Goal: Communication & Community: Participate in discussion

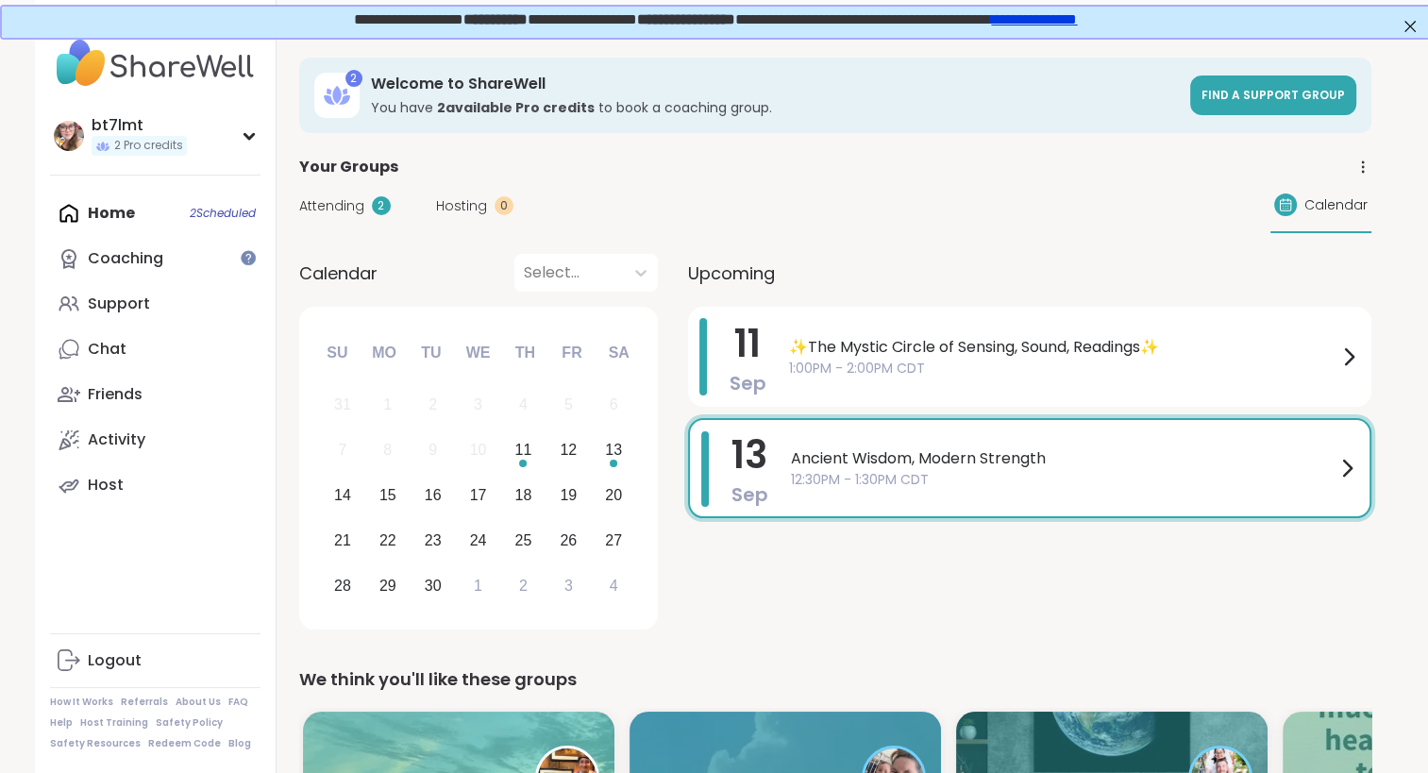
click at [116, 220] on div "Home 2 Scheduled Coaching Support Chat Friends Activity Host" at bounding box center [155, 349] width 210 height 317
click at [125, 310] on div "Support" at bounding box center [119, 303] width 62 height 21
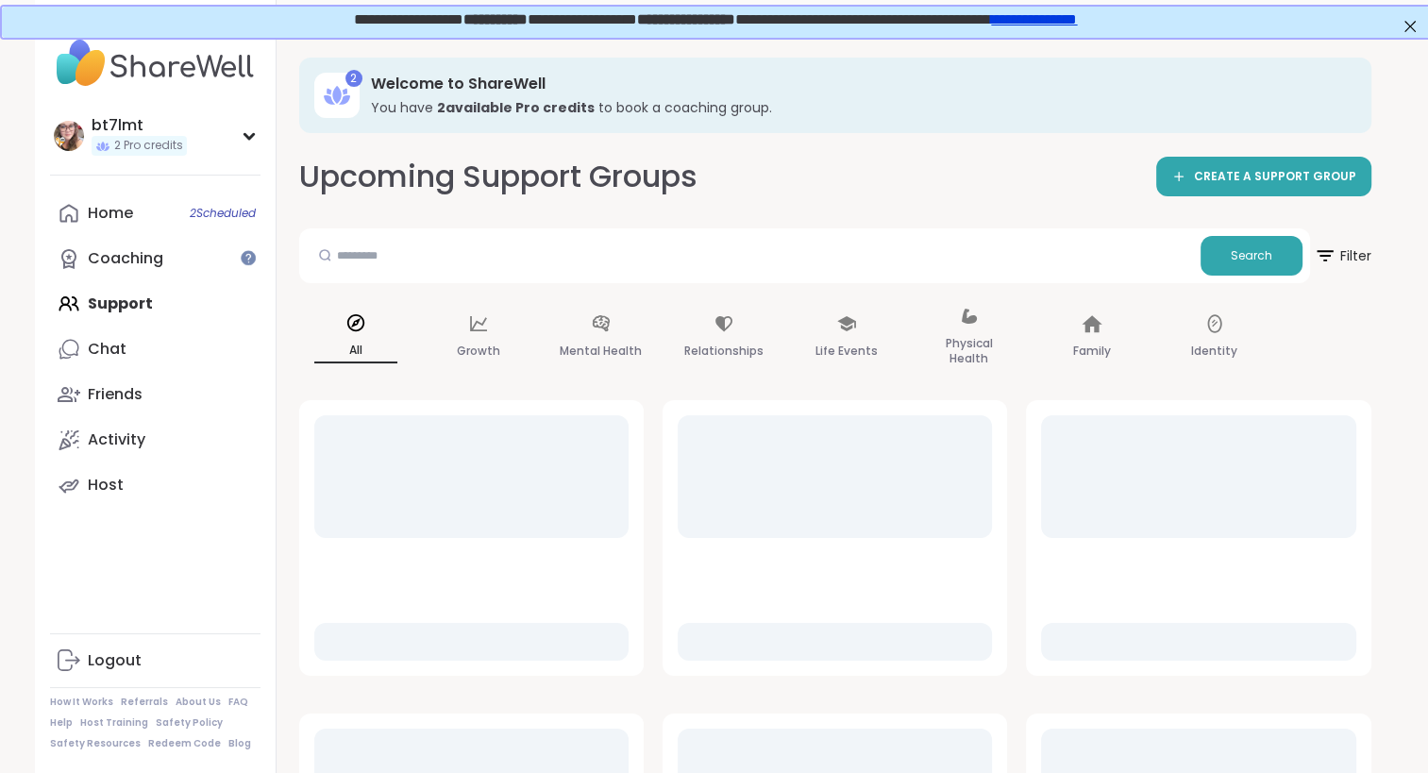
click at [125, 310] on div "Home 2 Scheduled Coaching Support Chat Friends Activity Host" at bounding box center [155, 349] width 210 height 317
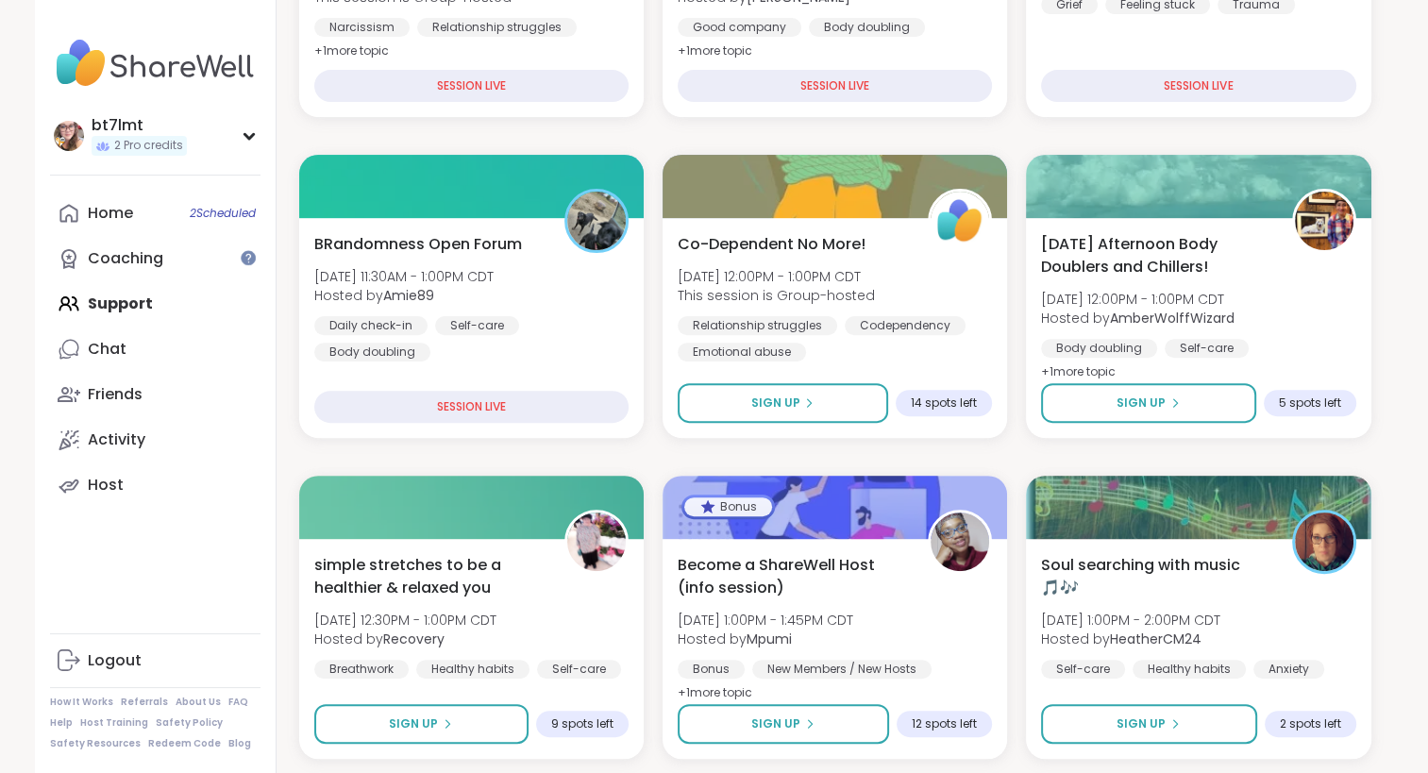
scroll to position [604, 0]
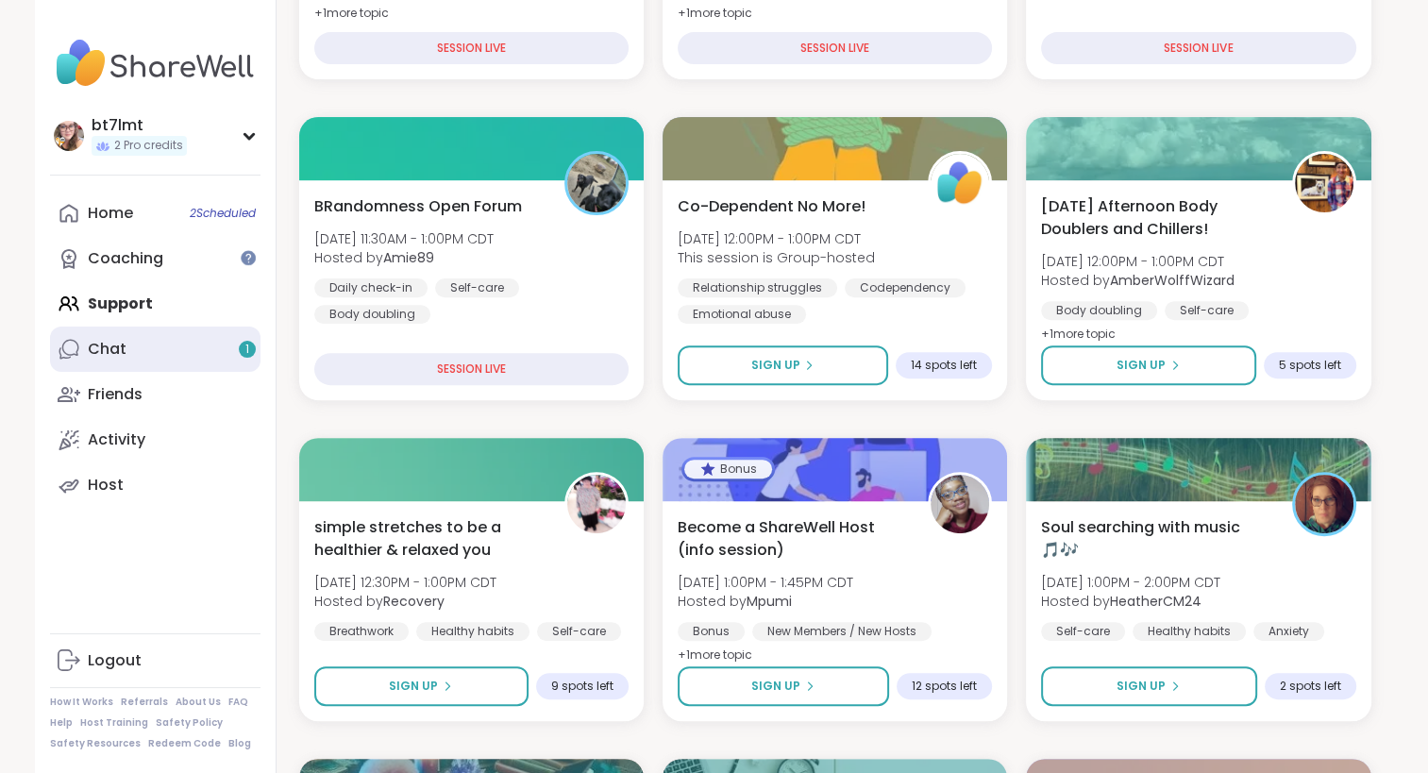
click at [130, 349] on link "Chat 1" at bounding box center [155, 348] width 210 height 45
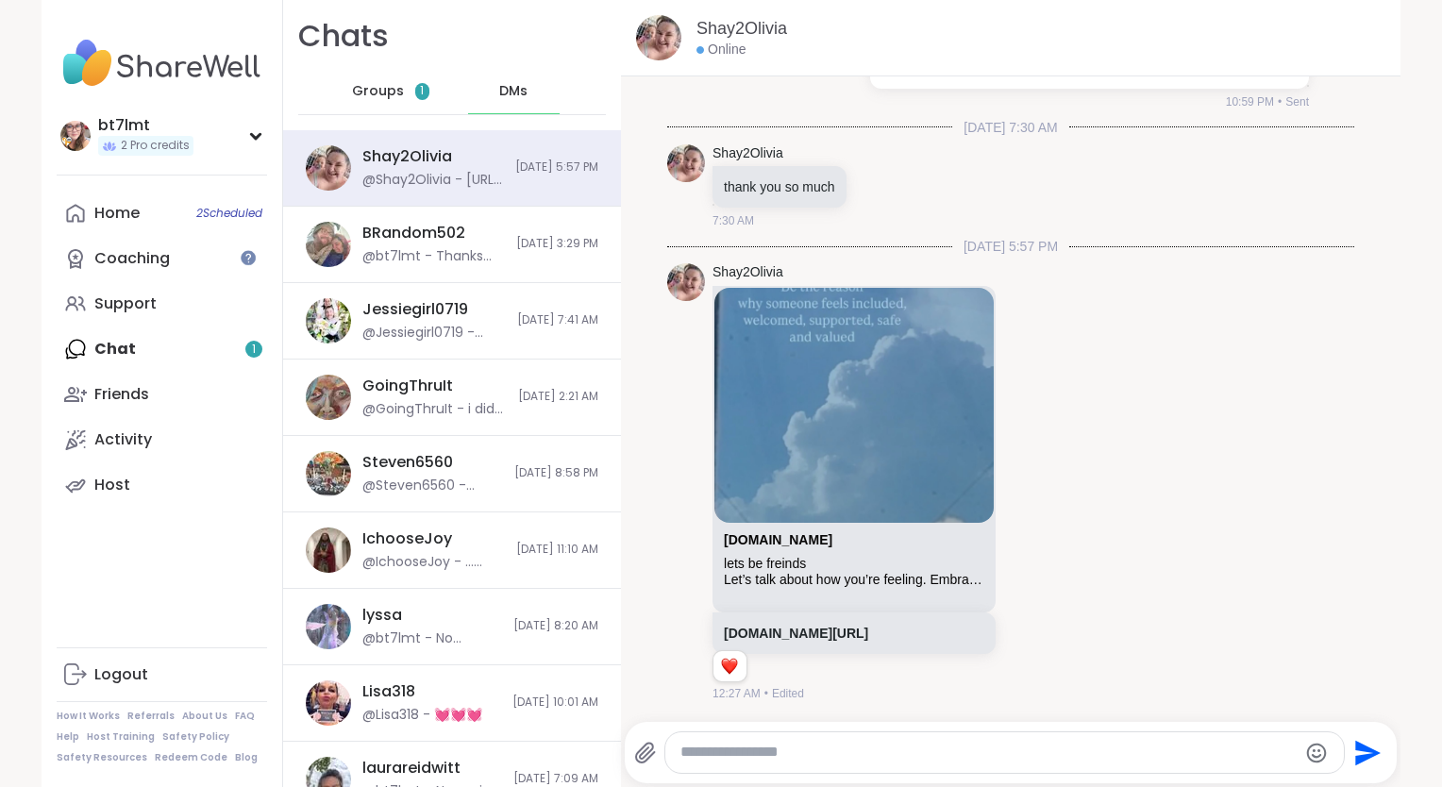
click at [383, 89] on span "Groups" at bounding box center [378, 91] width 52 height 19
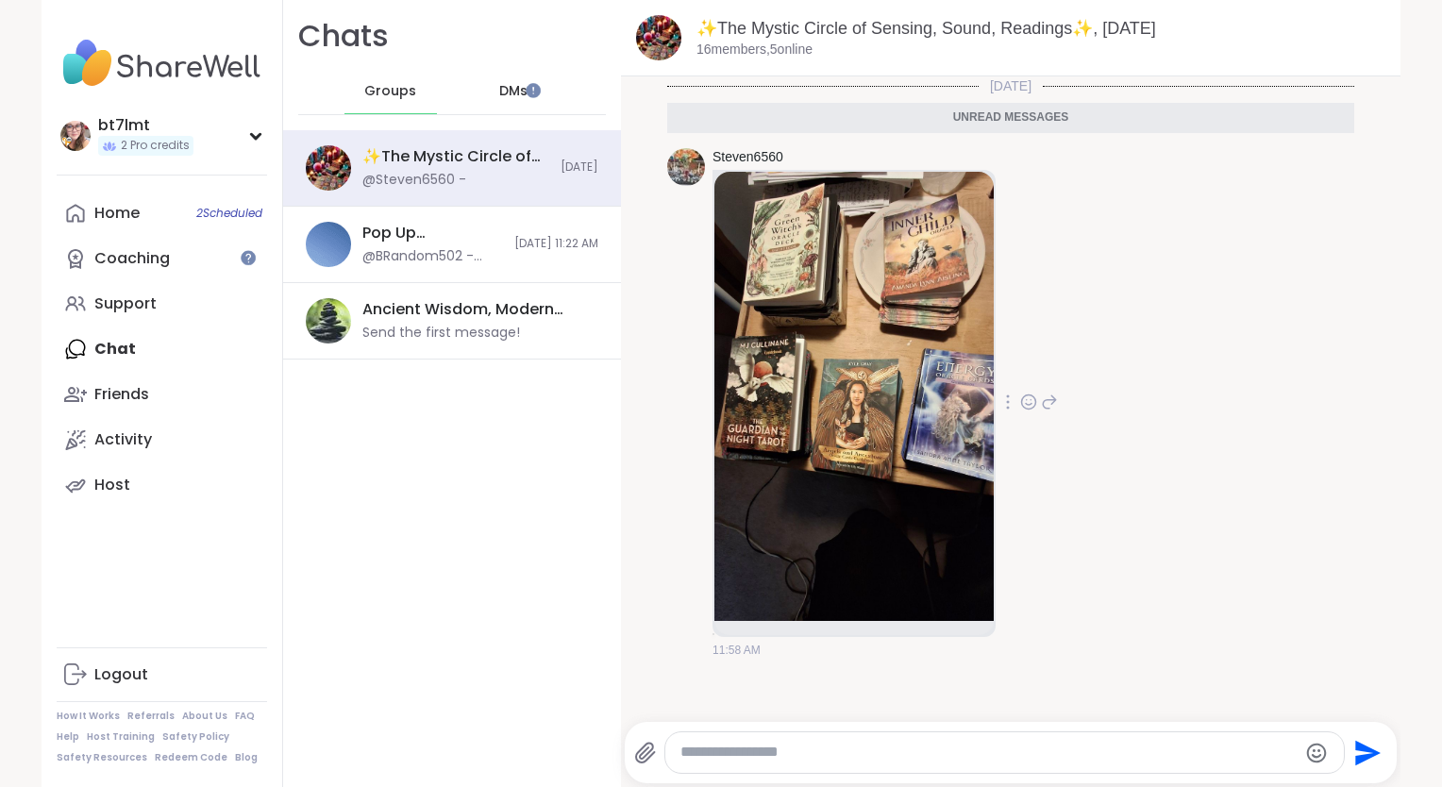
click at [838, 321] on img at bounding box center [853, 396] width 279 height 449
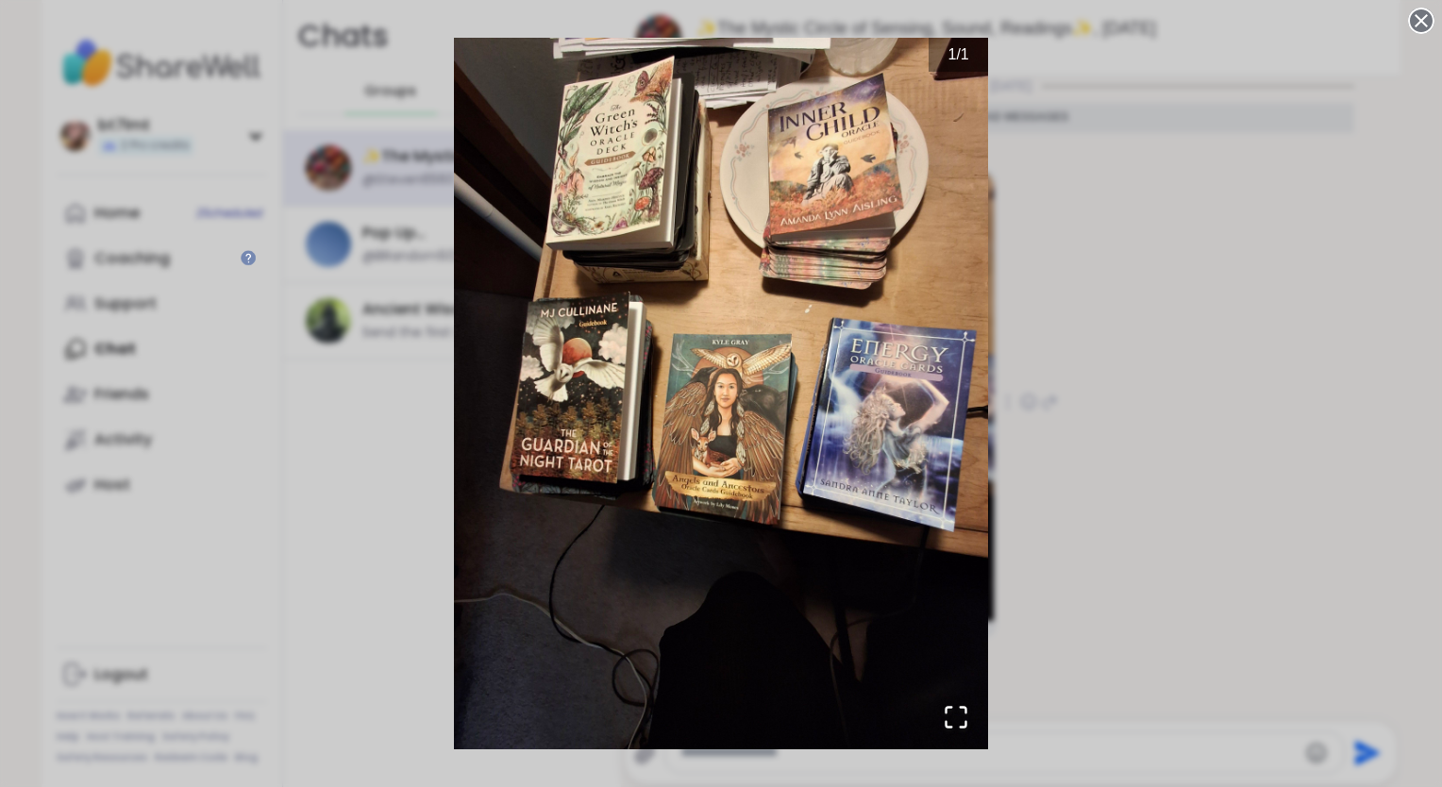
click at [1096, 417] on div "1 / 1" at bounding box center [721, 393] width 1442 height 787
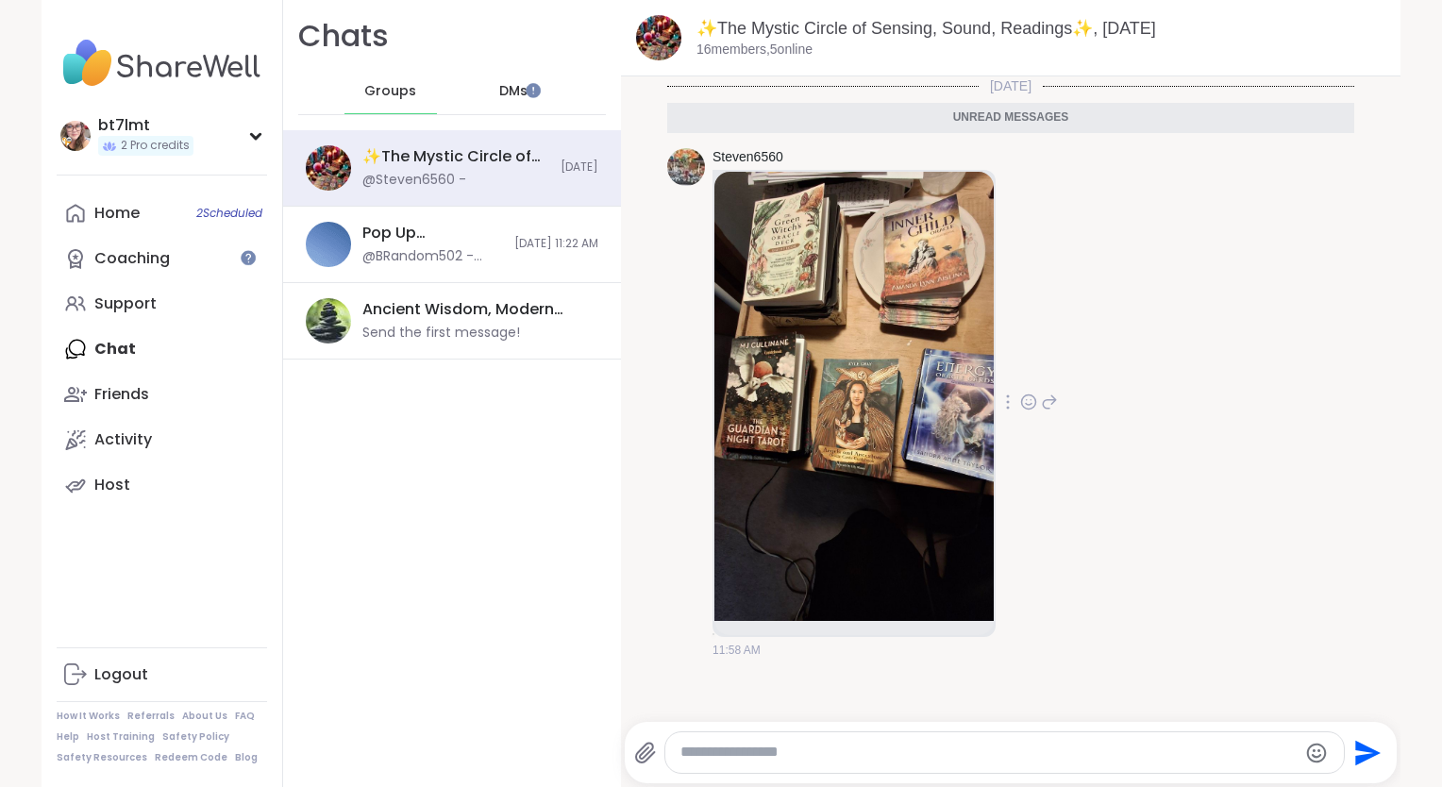
click at [1027, 399] on icon at bounding box center [1029, 402] width 14 height 14
click at [1028, 376] on div "Select Reaction: Heart" at bounding box center [1028, 371] width 17 height 17
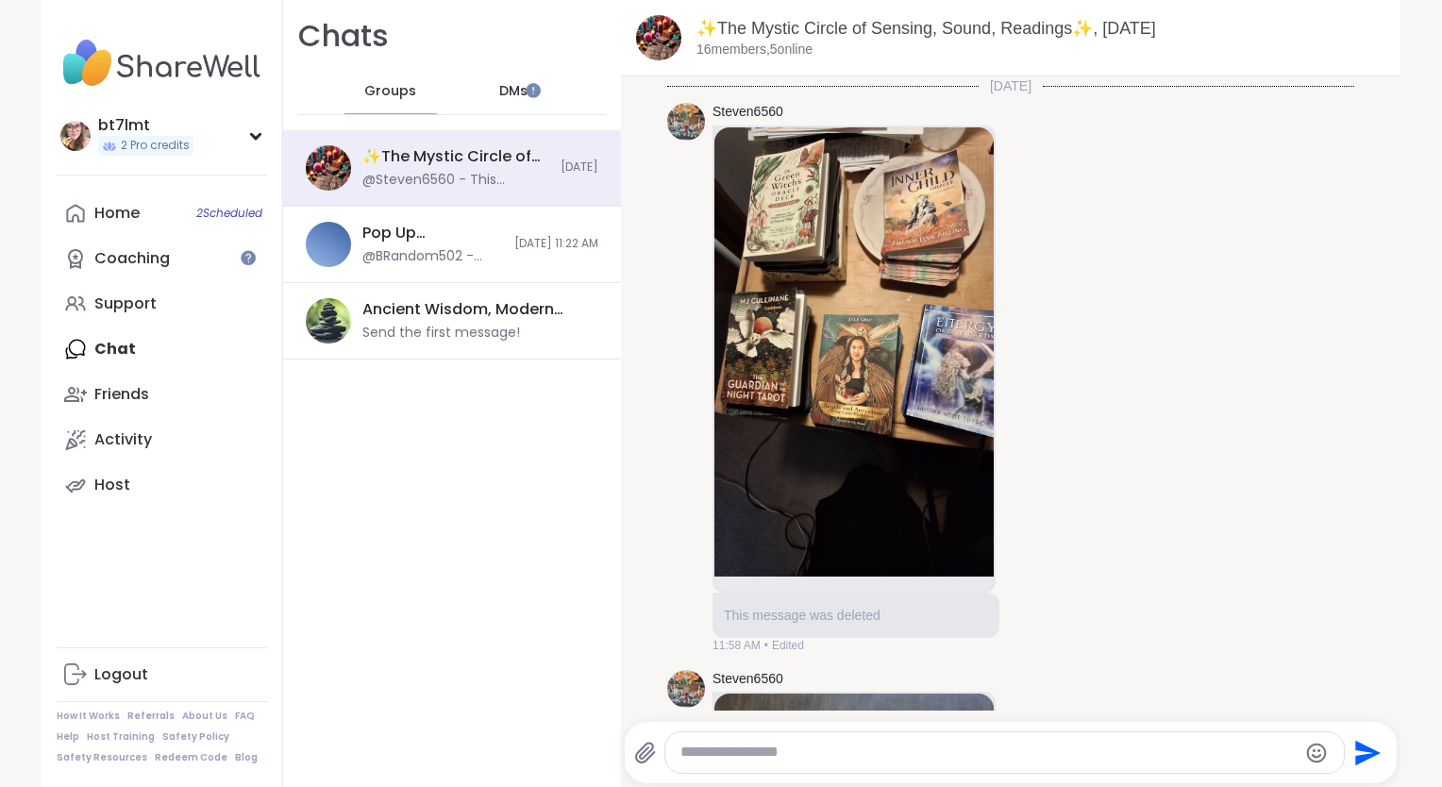
click at [815, 359] on img at bounding box center [853, 351] width 279 height 449
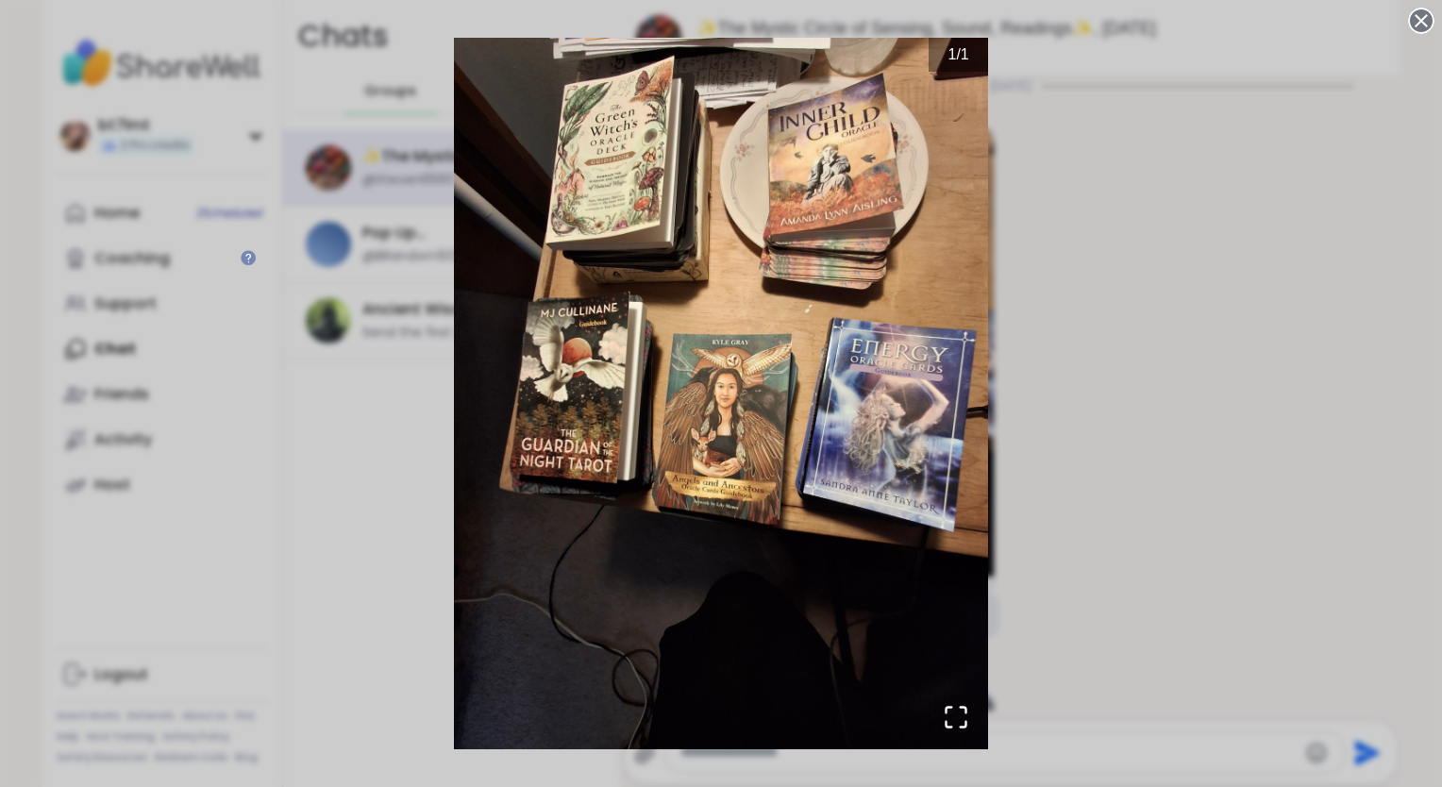
click at [1170, 285] on div "1 / 1" at bounding box center [721, 393] width 1442 height 787
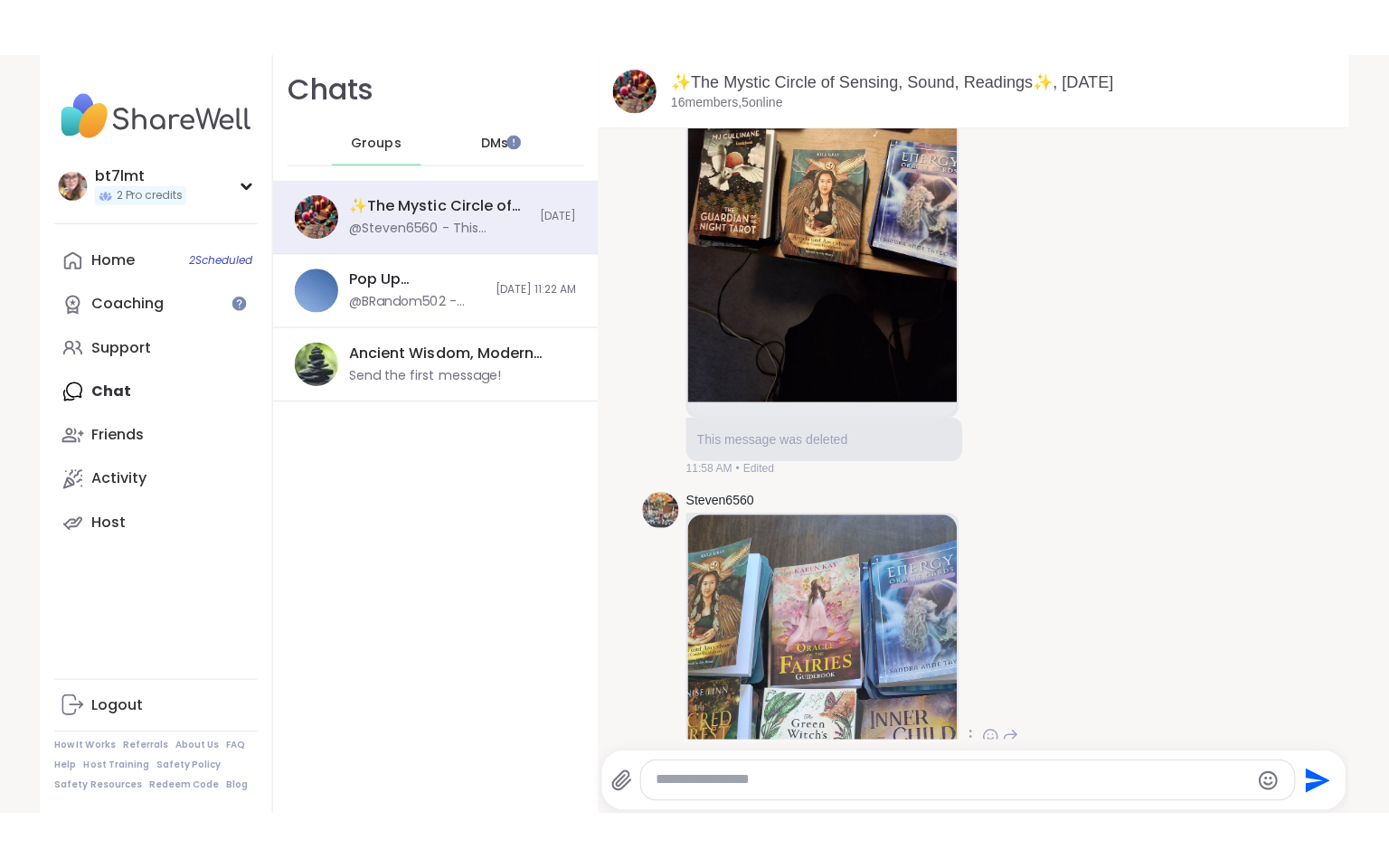
scroll to position [452, 0]
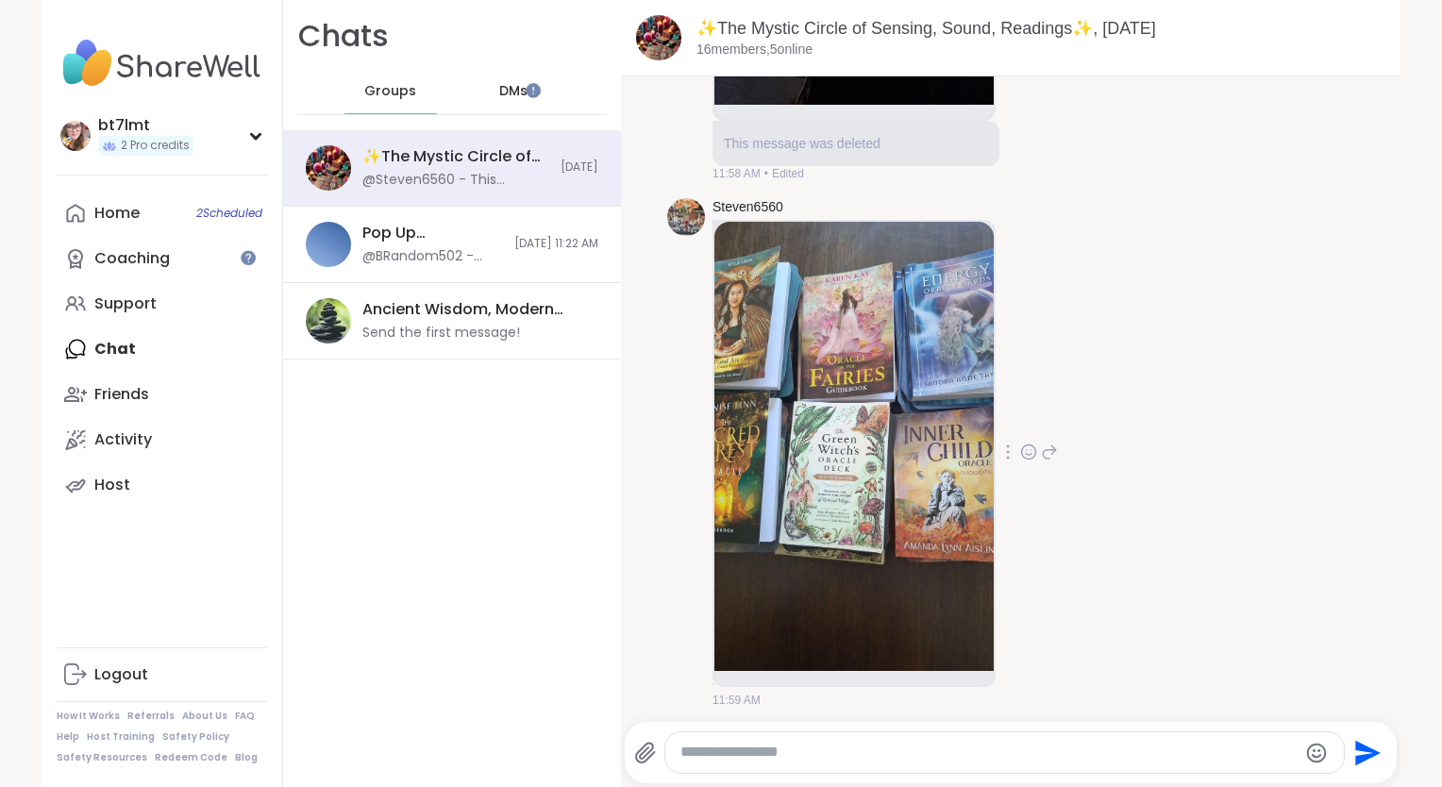
click at [916, 488] on img at bounding box center [853, 446] width 279 height 449
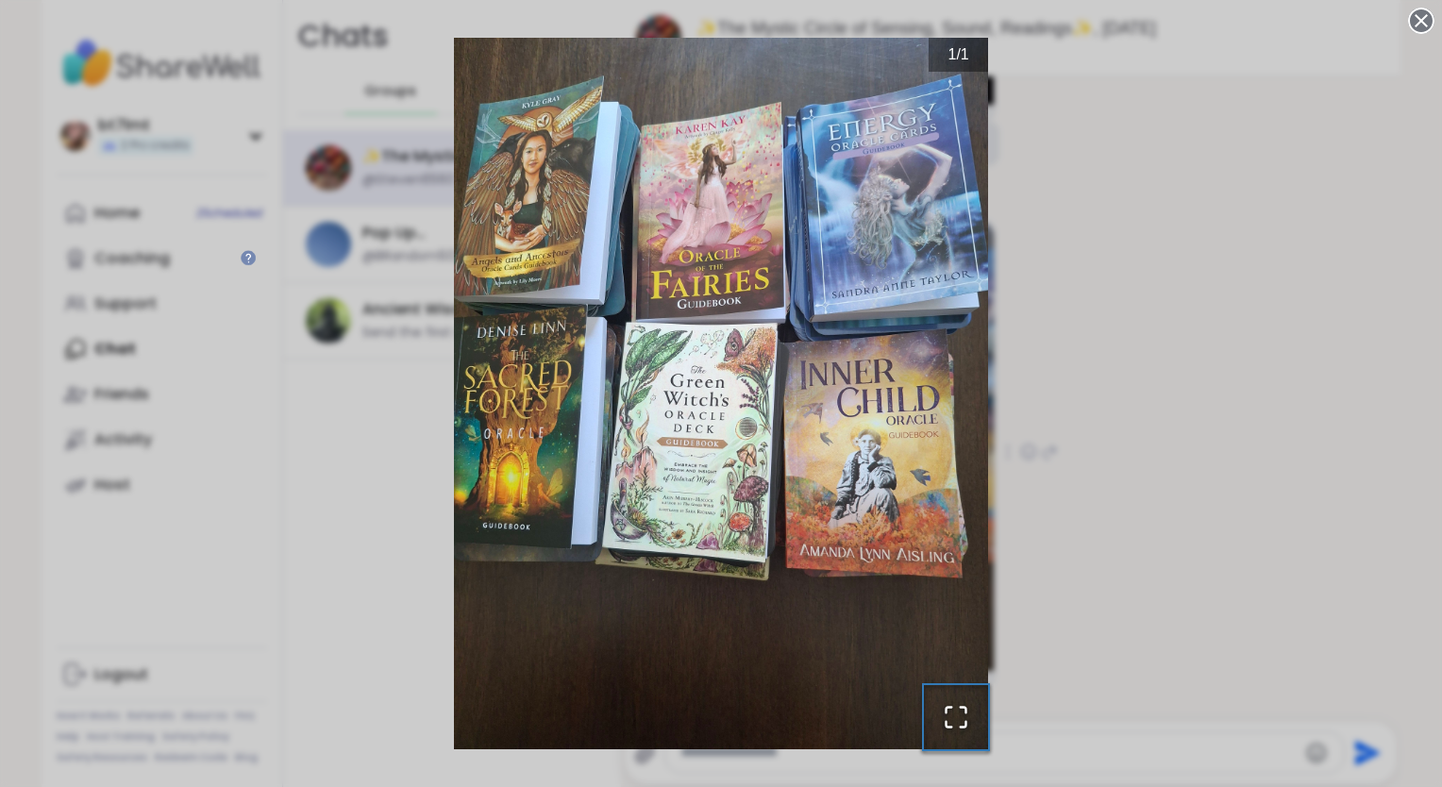
click at [948, 711] on icon "Open Fullscreen" at bounding box center [956, 717] width 26 height 26
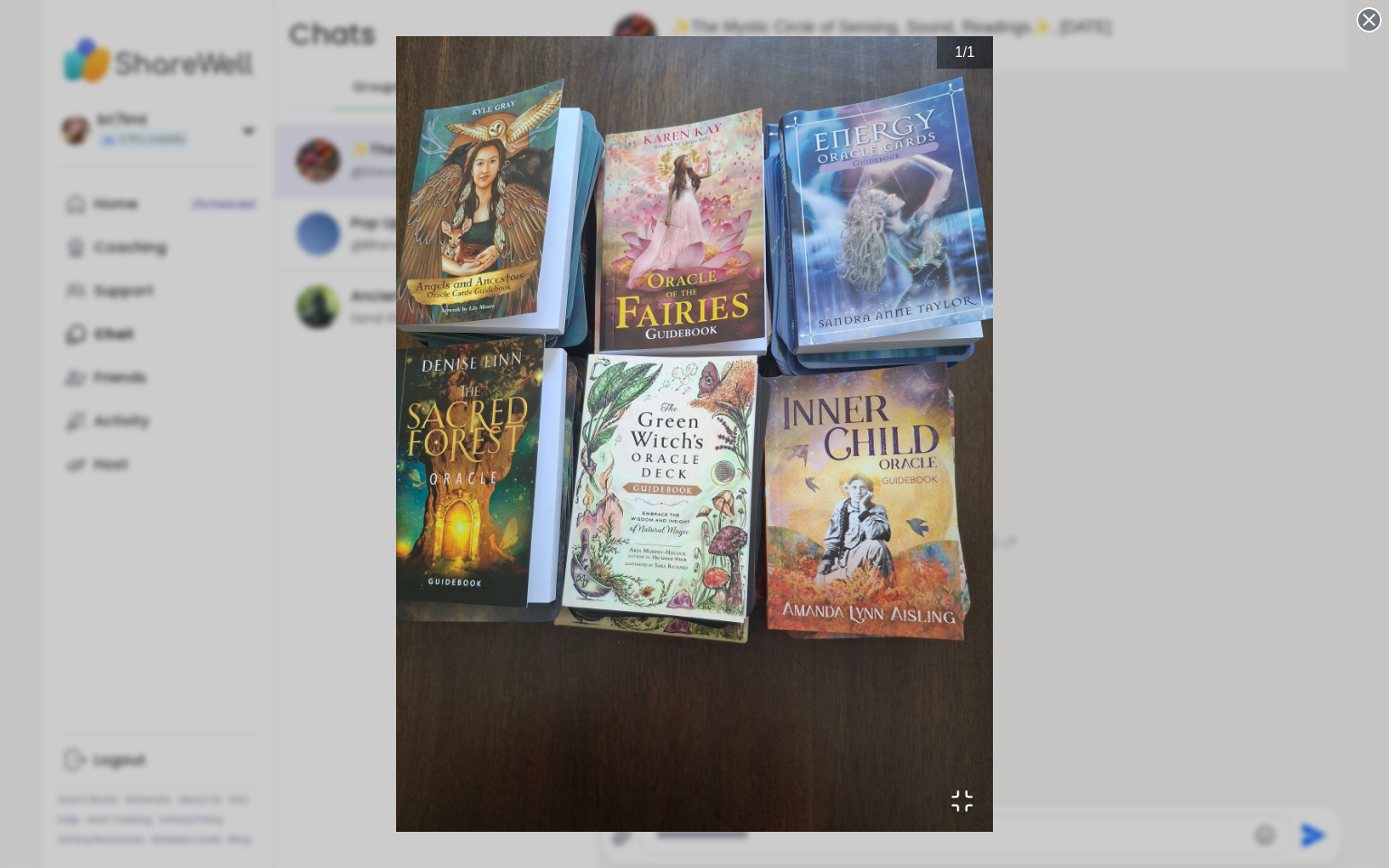
click at [630, 479] on img "Go to Slide 1" at bounding box center [694, 434] width 597 height 795
click at [1153, 137] on div "1 / 1" at bounding box center [694, 434] width 1389 height 868
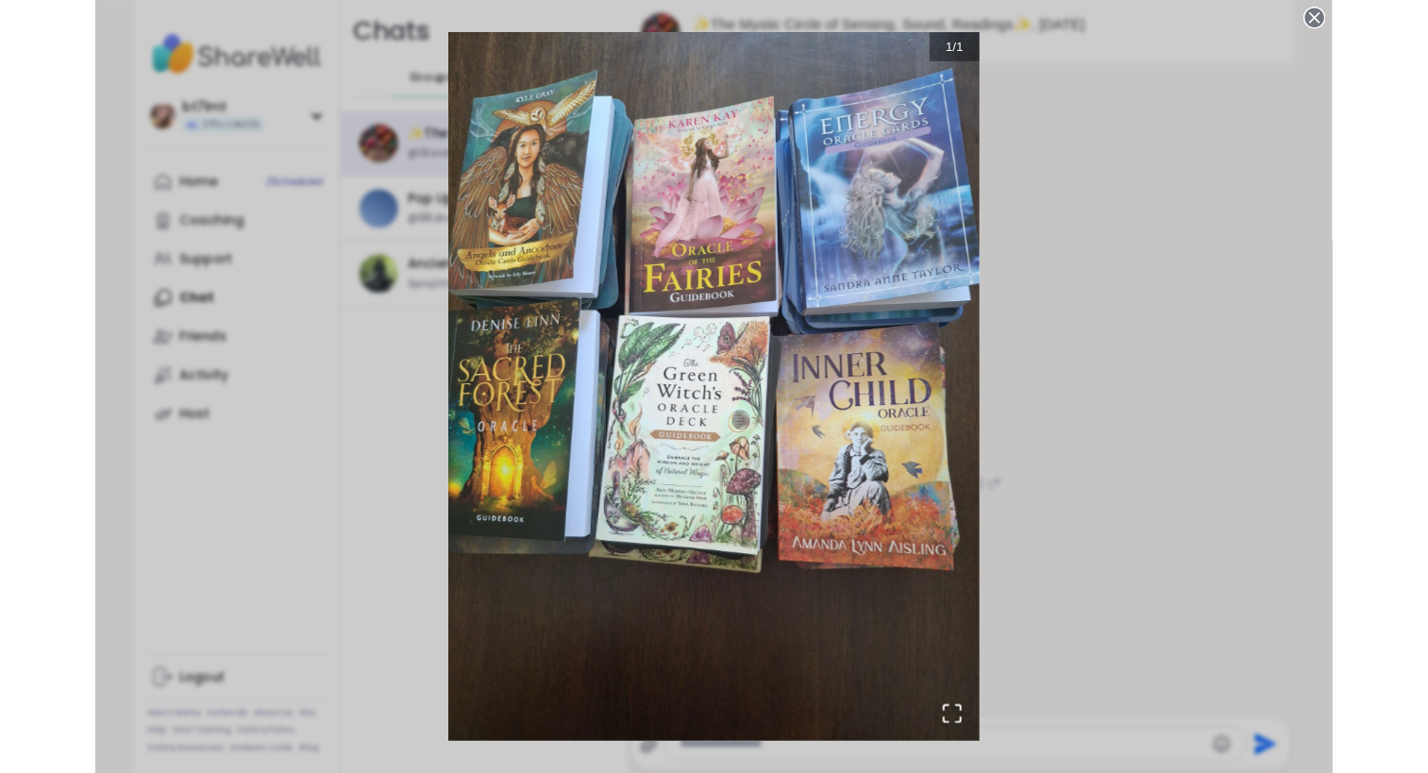
scroll to position [472, 0]
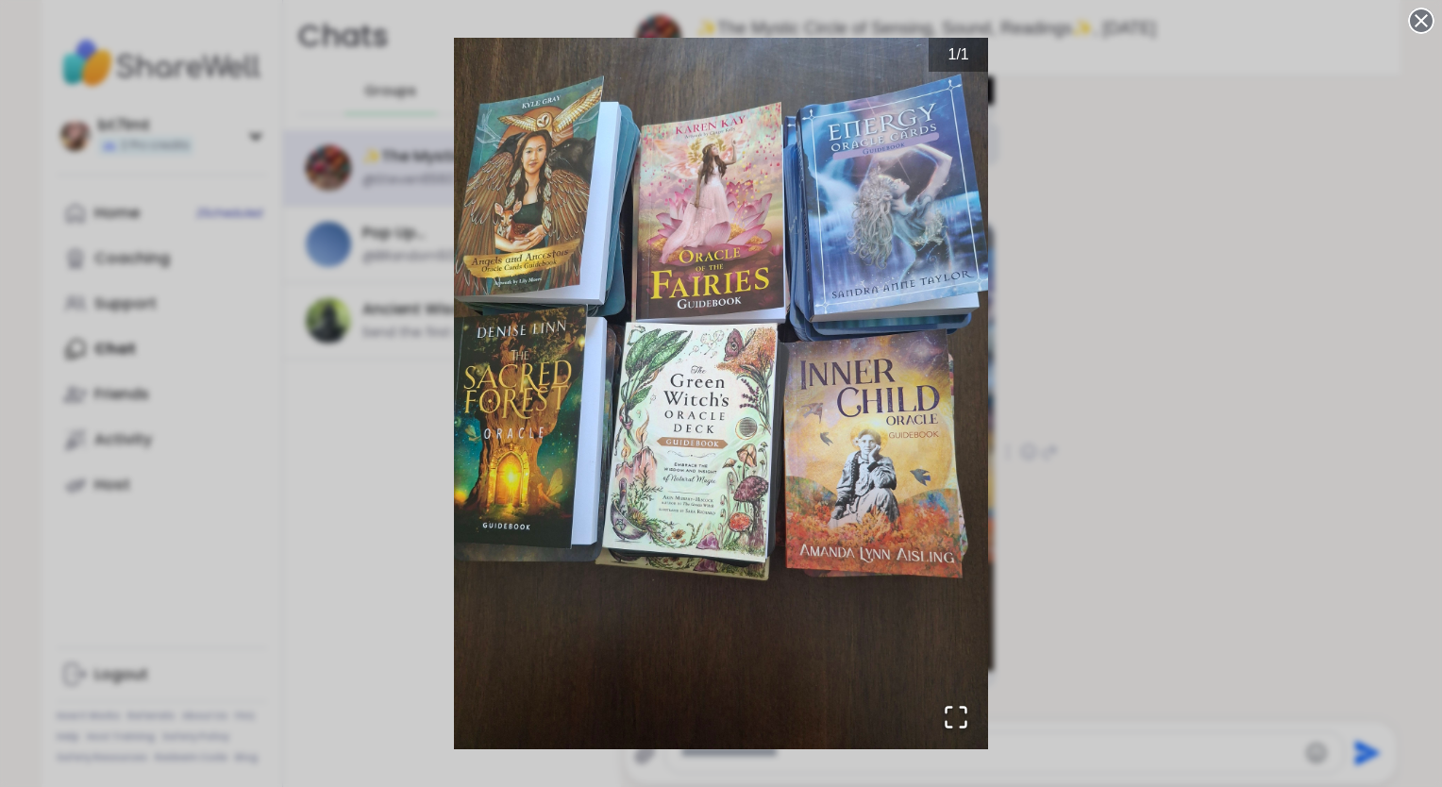
click at [1316, 399] on div "1 / 1" at bounding box center [721, 393] width 1442 height 787
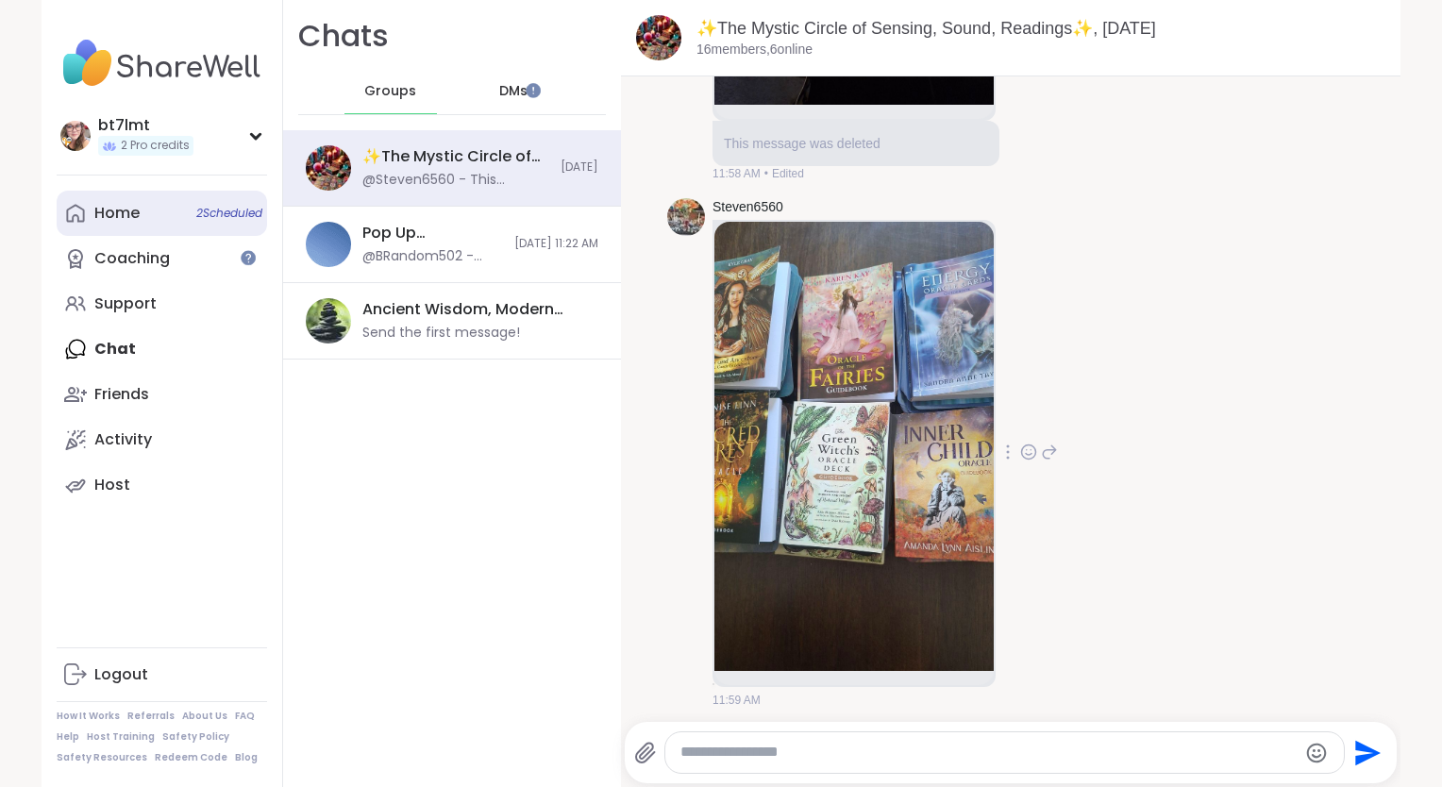
click at [116, 217] on div "Home 2 Scheduled" at bounding box center [116, 213] width 45 height 21
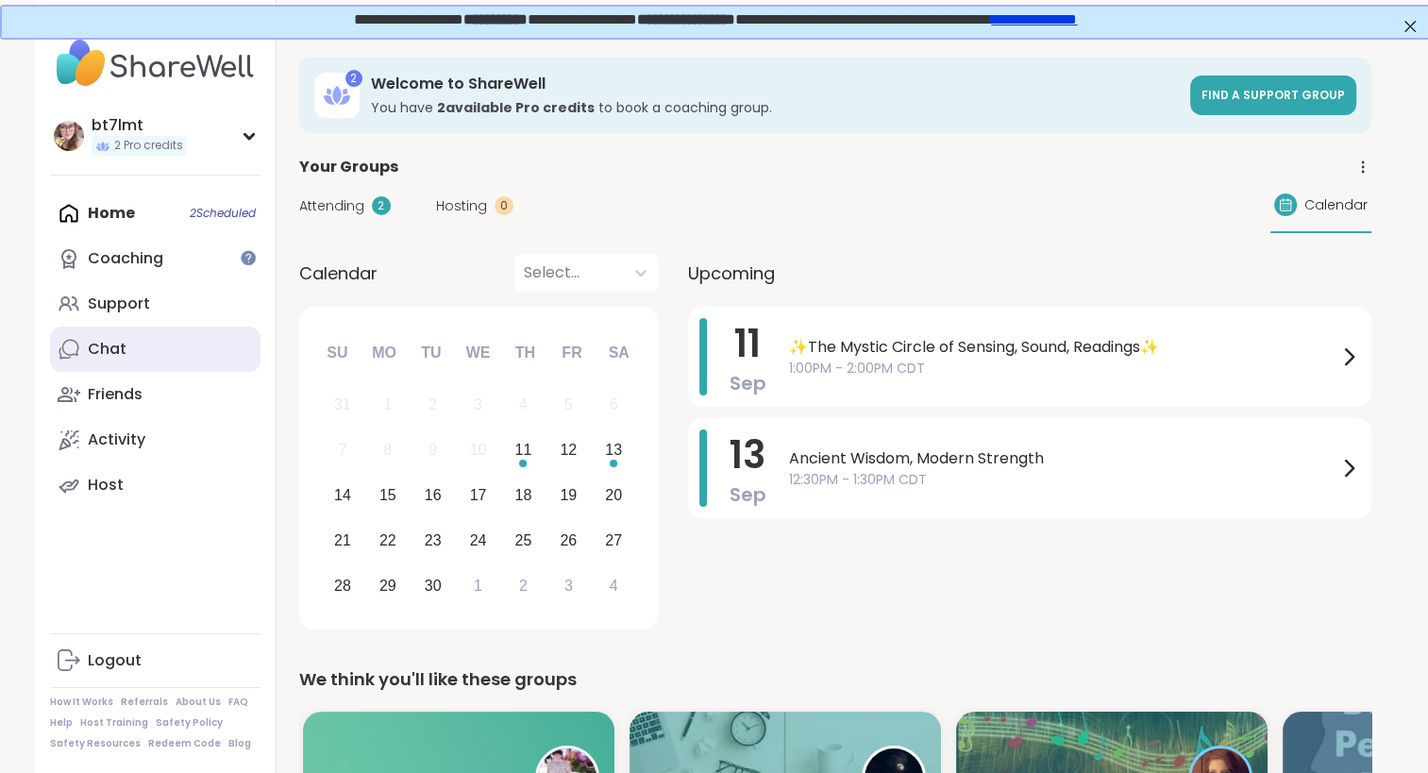
click at [151, 349] on link "Chat" at bounding box center [155, 348] width 210 height 45
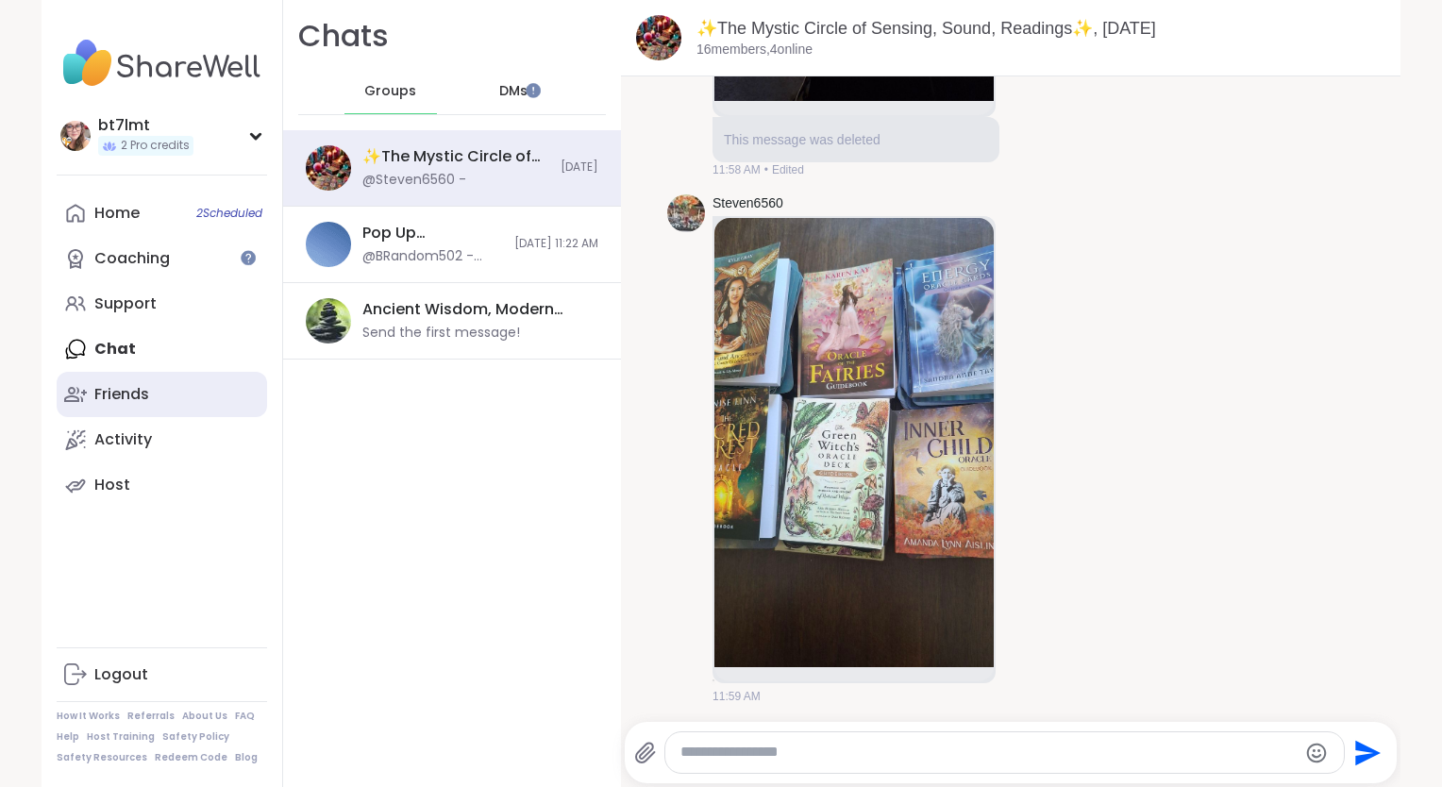
click at [176, 407] on link "Friends" at bounding box center [162, 394] width 210 height 45
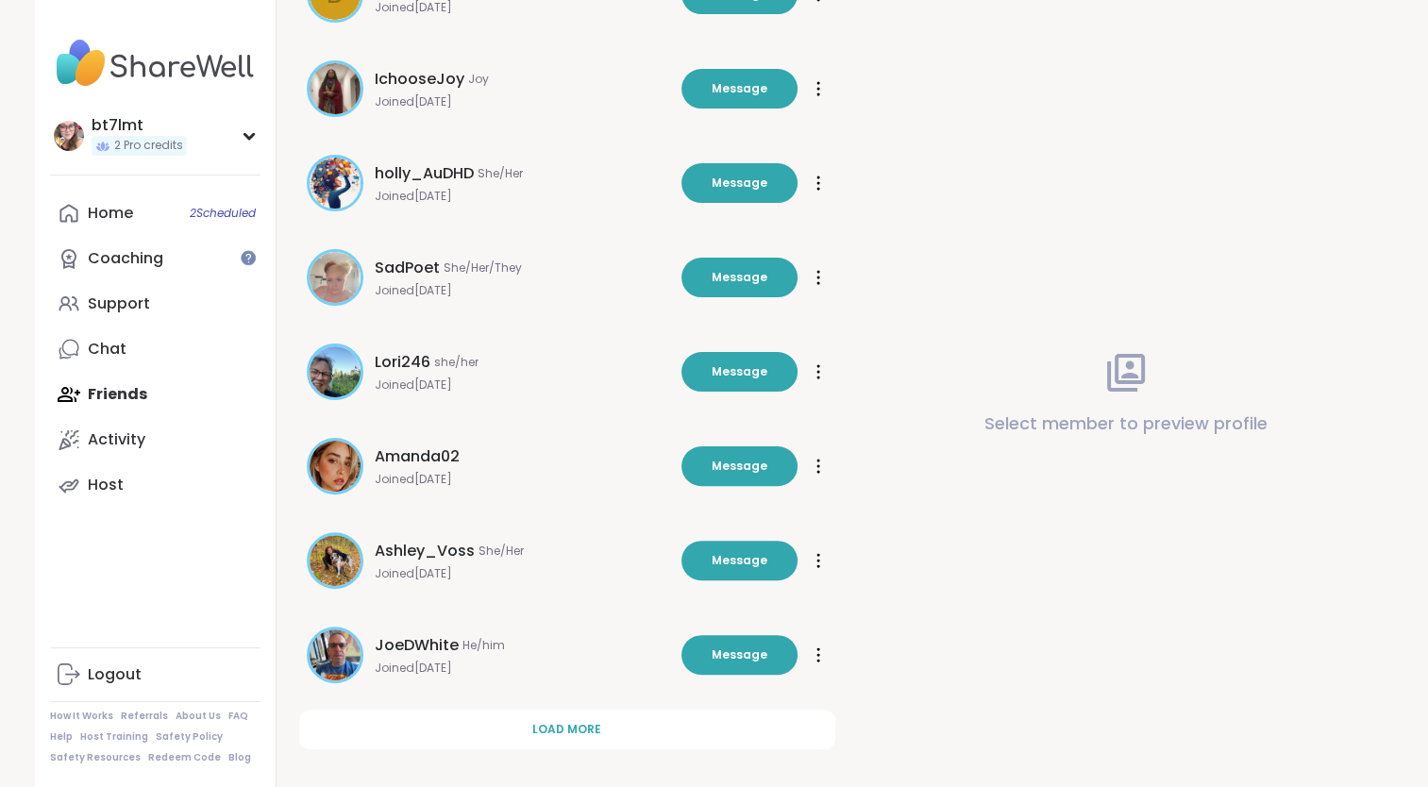
scroll to position [425, 0]
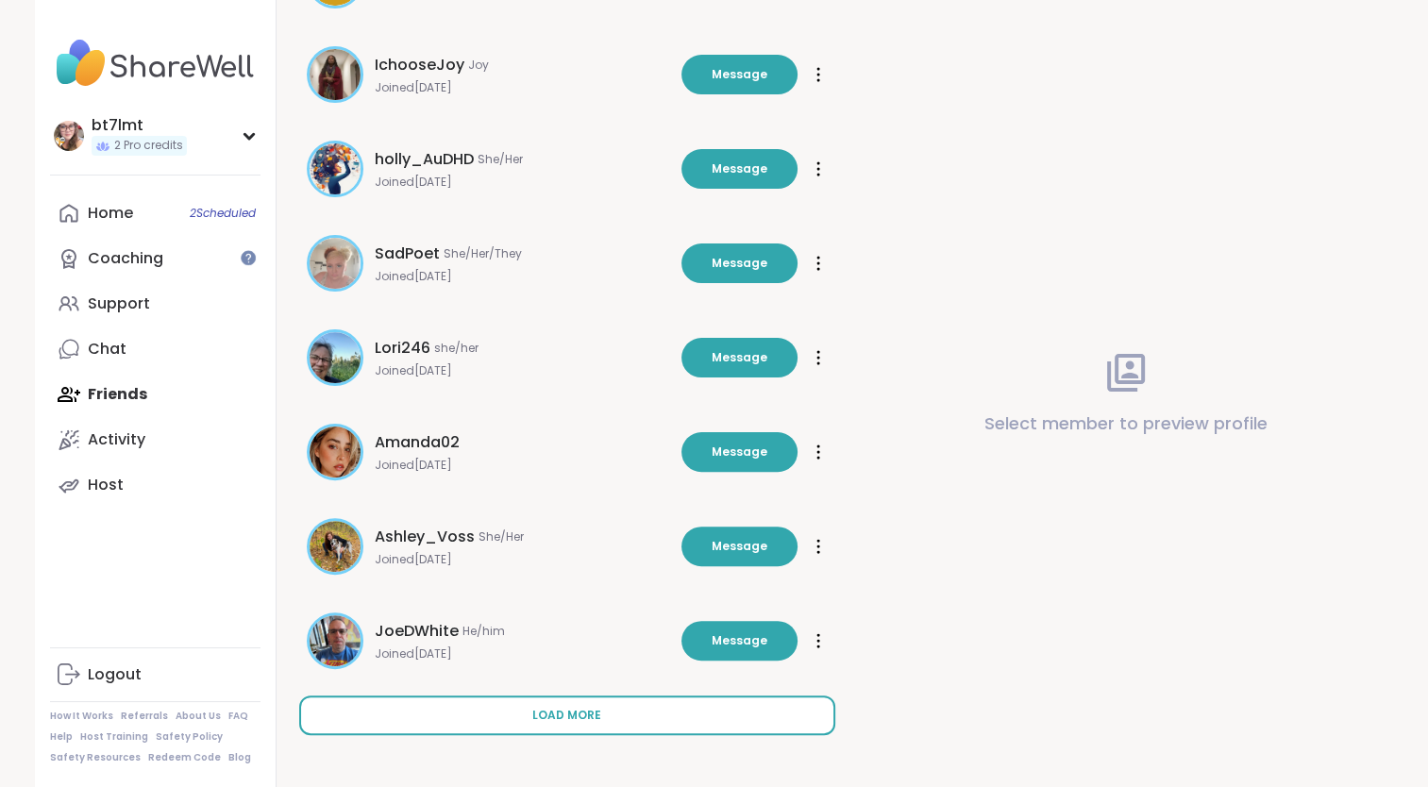
click at [615, 724] on button "Load more" at bounding box center [567, 715] width 536 height 40
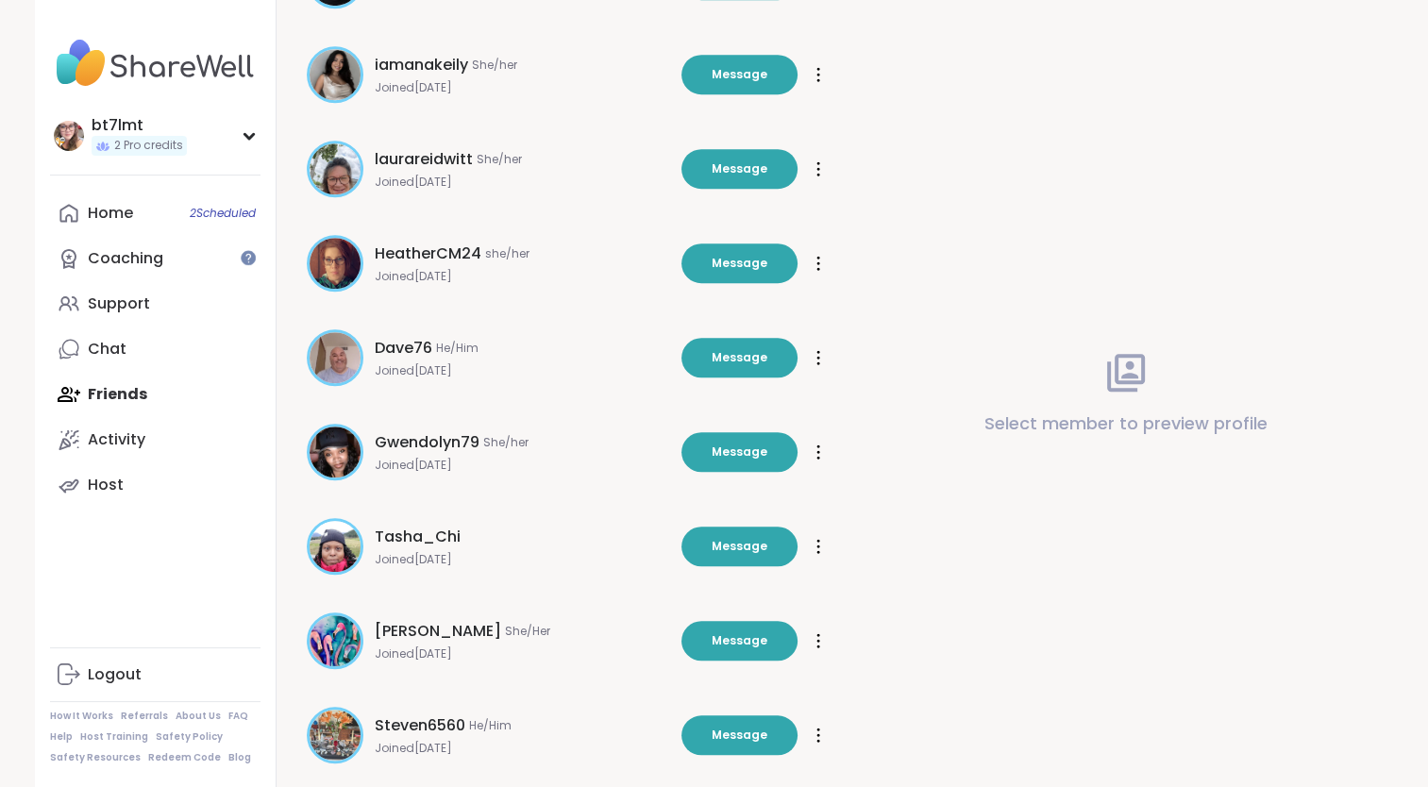
scroll to position [1368, 0]
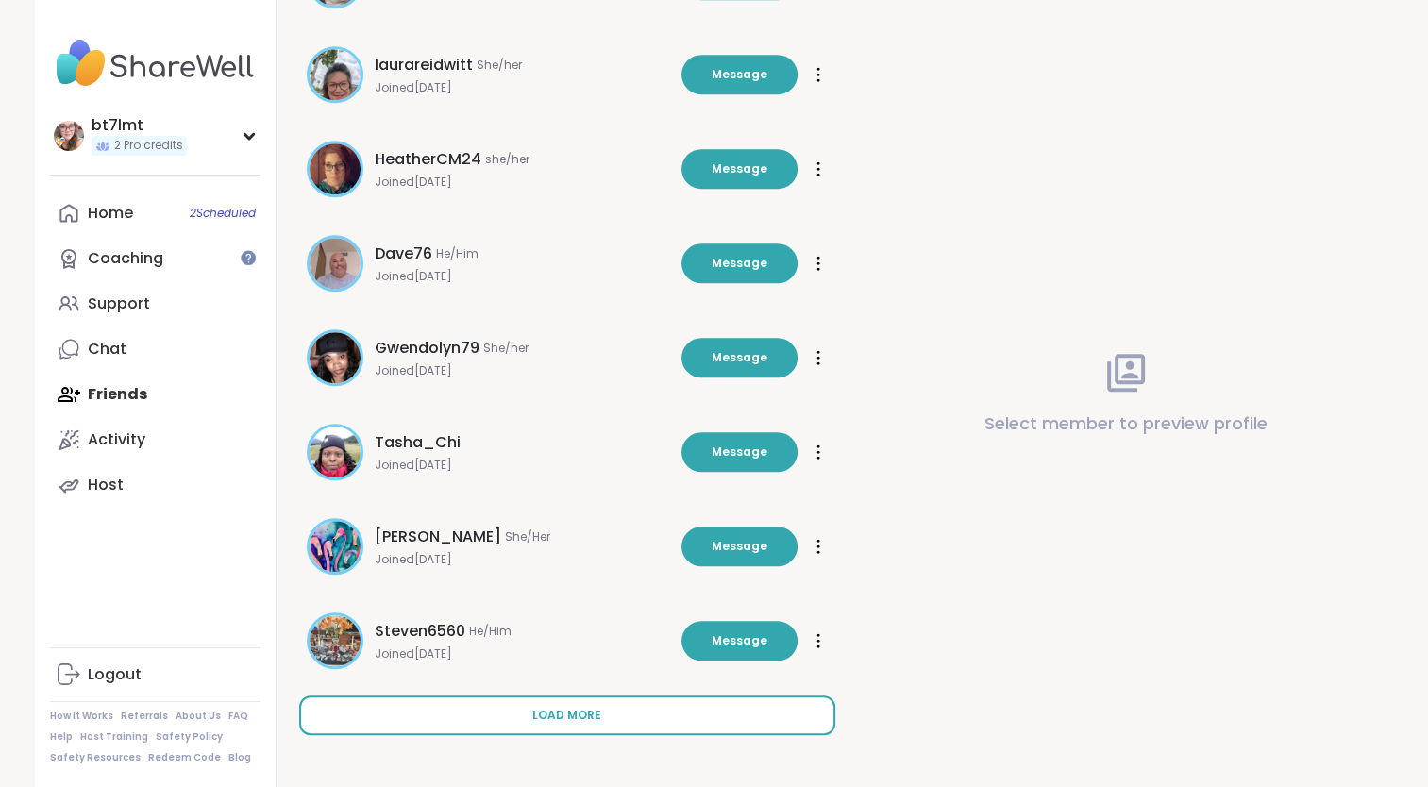
click at [589, 710] on span "Load more" at bounding box center [566, 715] width 69 height 17
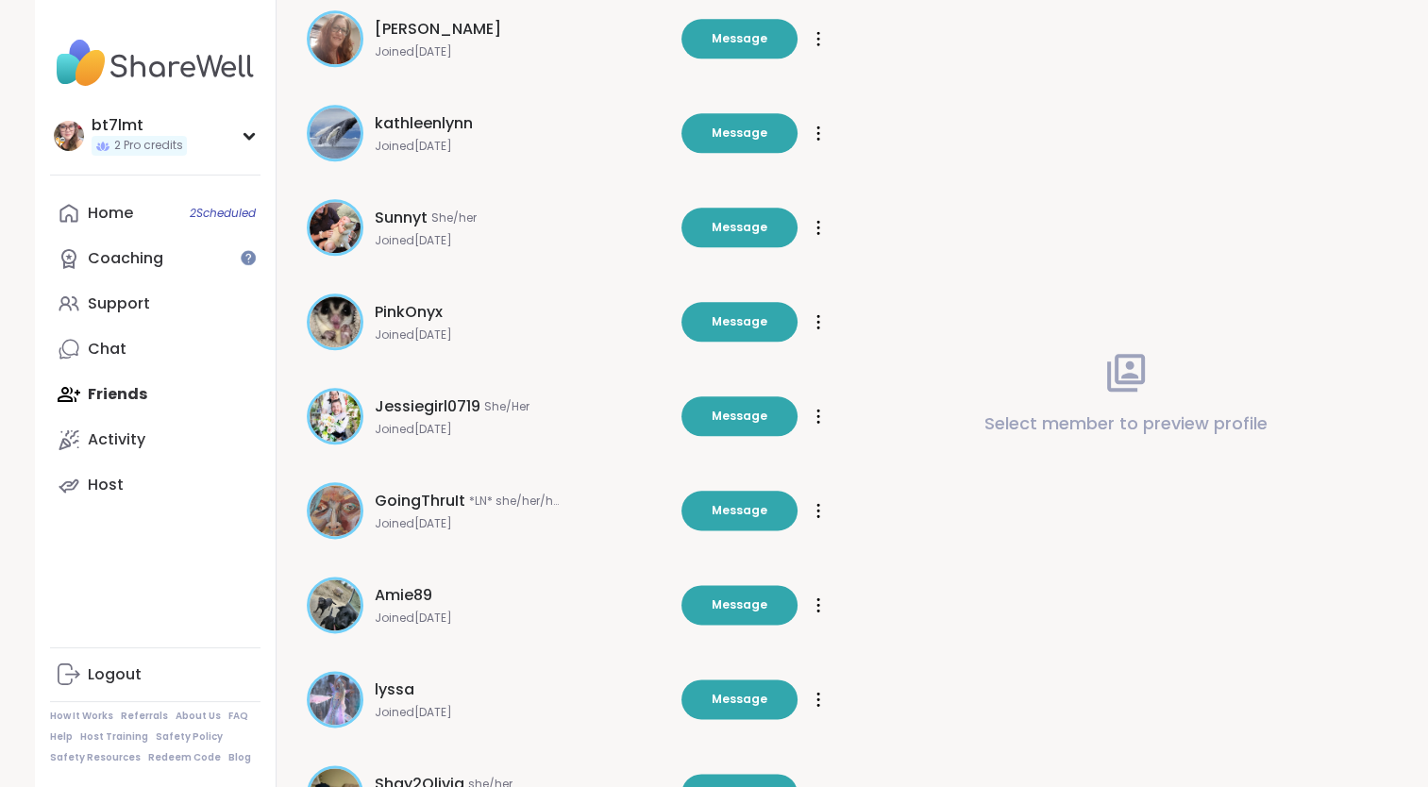
scroll to position [2312, 0]
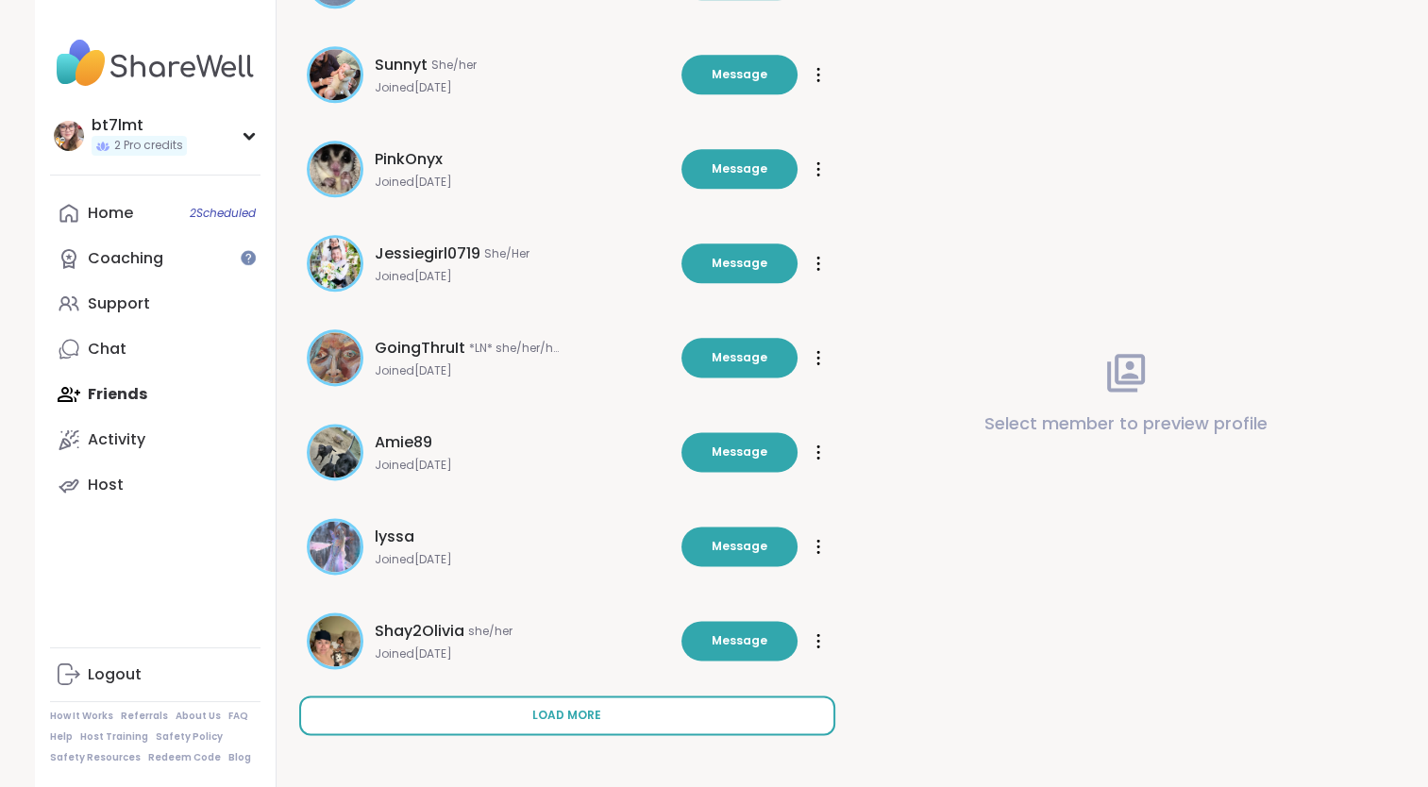
click at [602, 711] on button "Load more" at bounding box center [567, 715] width 536 height 40
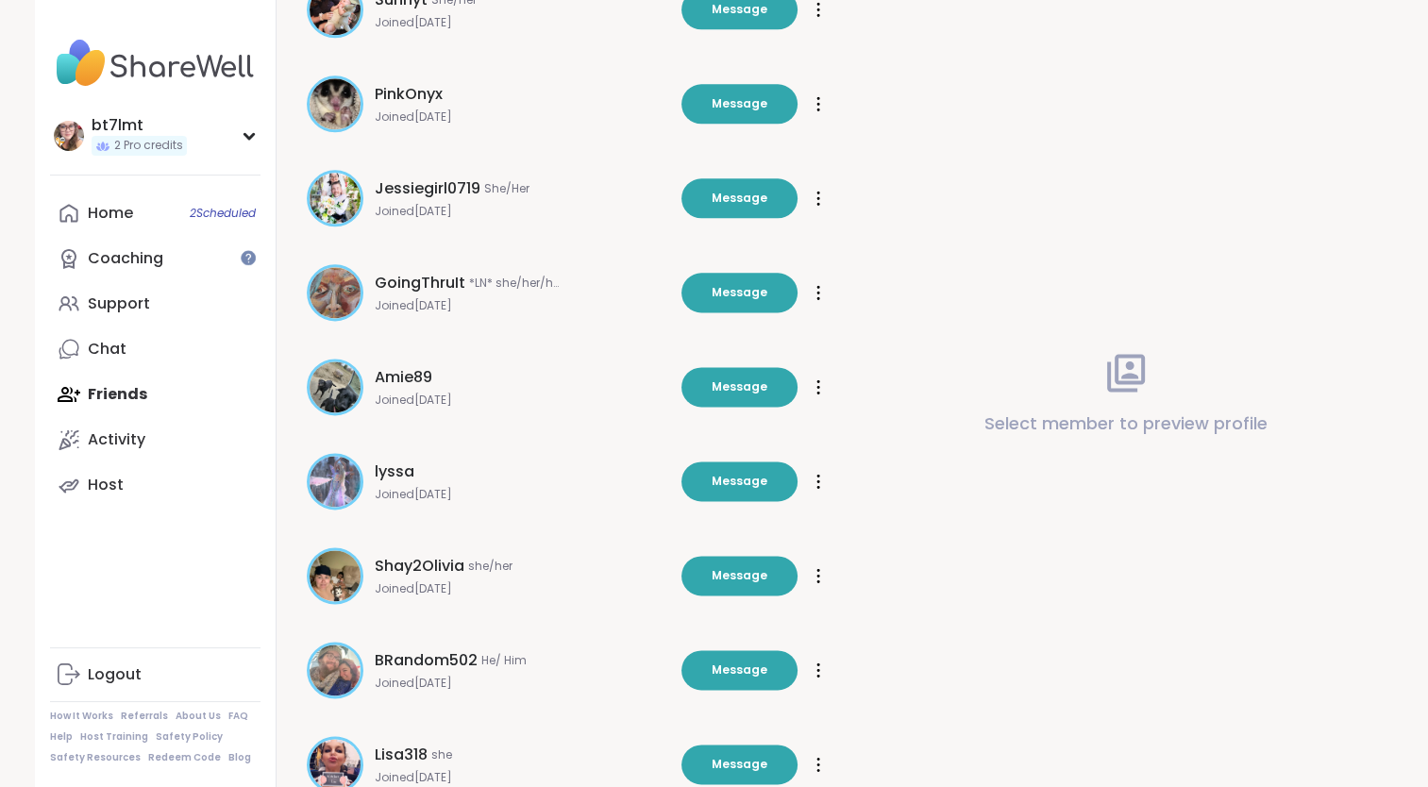
scroll to position [2446, 0]
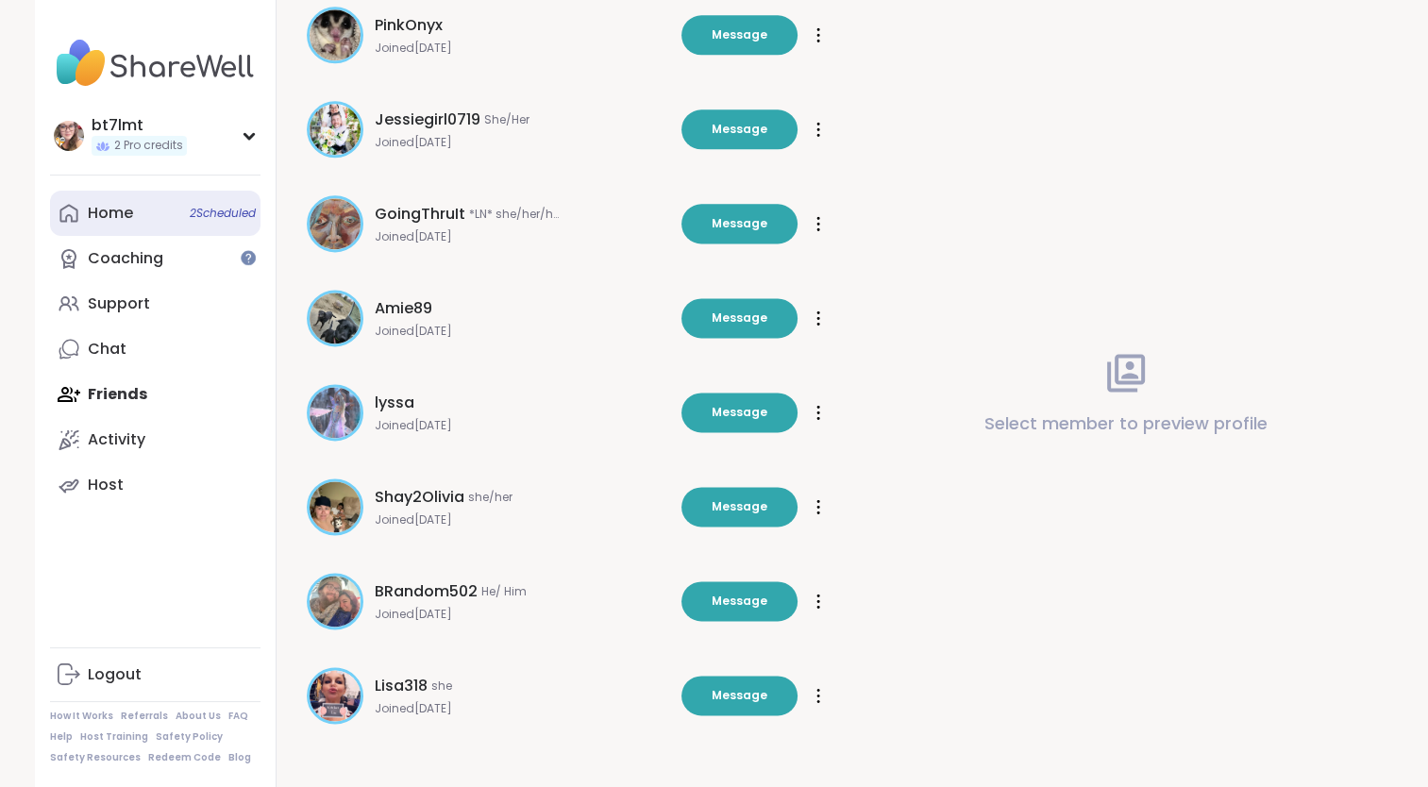
click at [140, 219] on link "Home 2 Scheduled" at bounding box center [155, 213] width 210 height 45
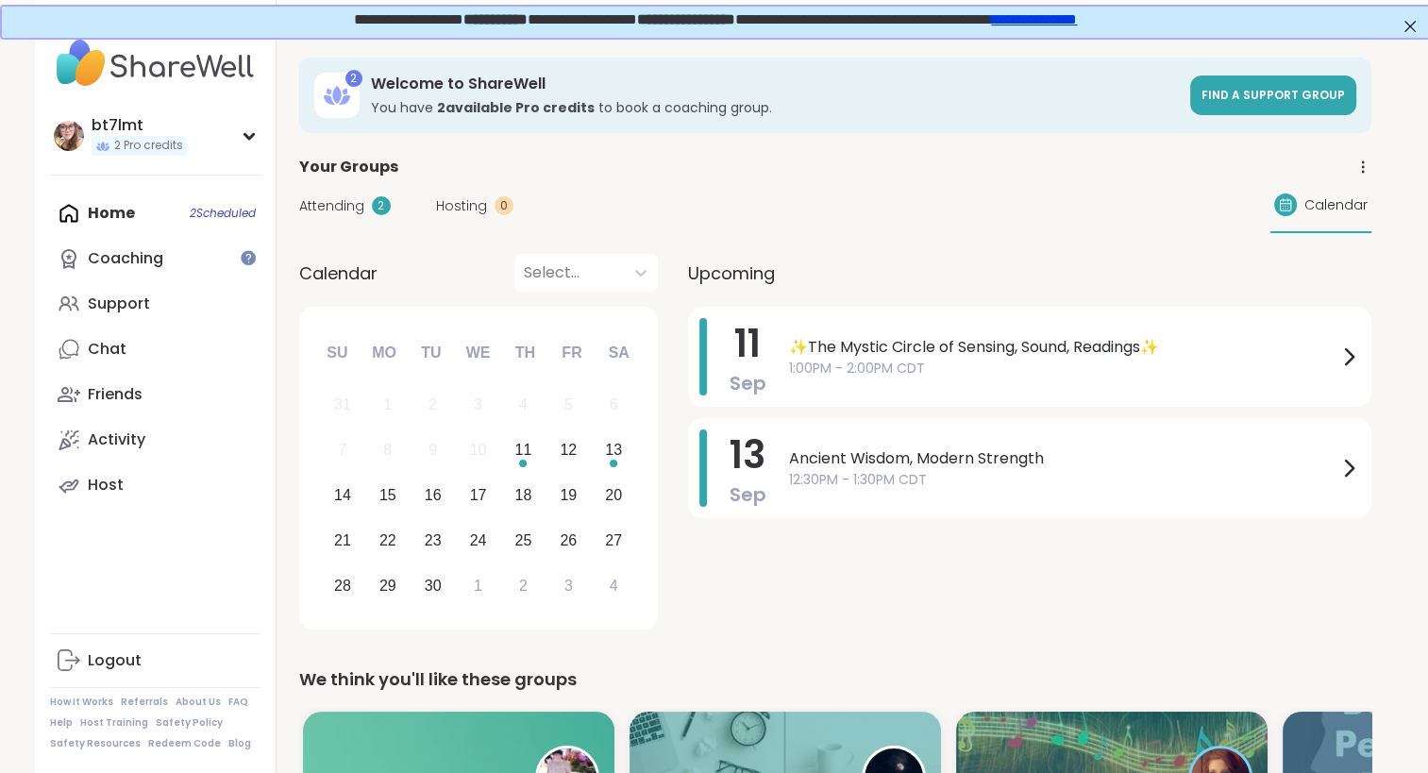
click at [132, 575] on div "bt7lmt 2 Pro credits Profile Membership Settings Help Home 2 Scheduled Coaching…" at bounding box center [156, 386] width 242 height 773
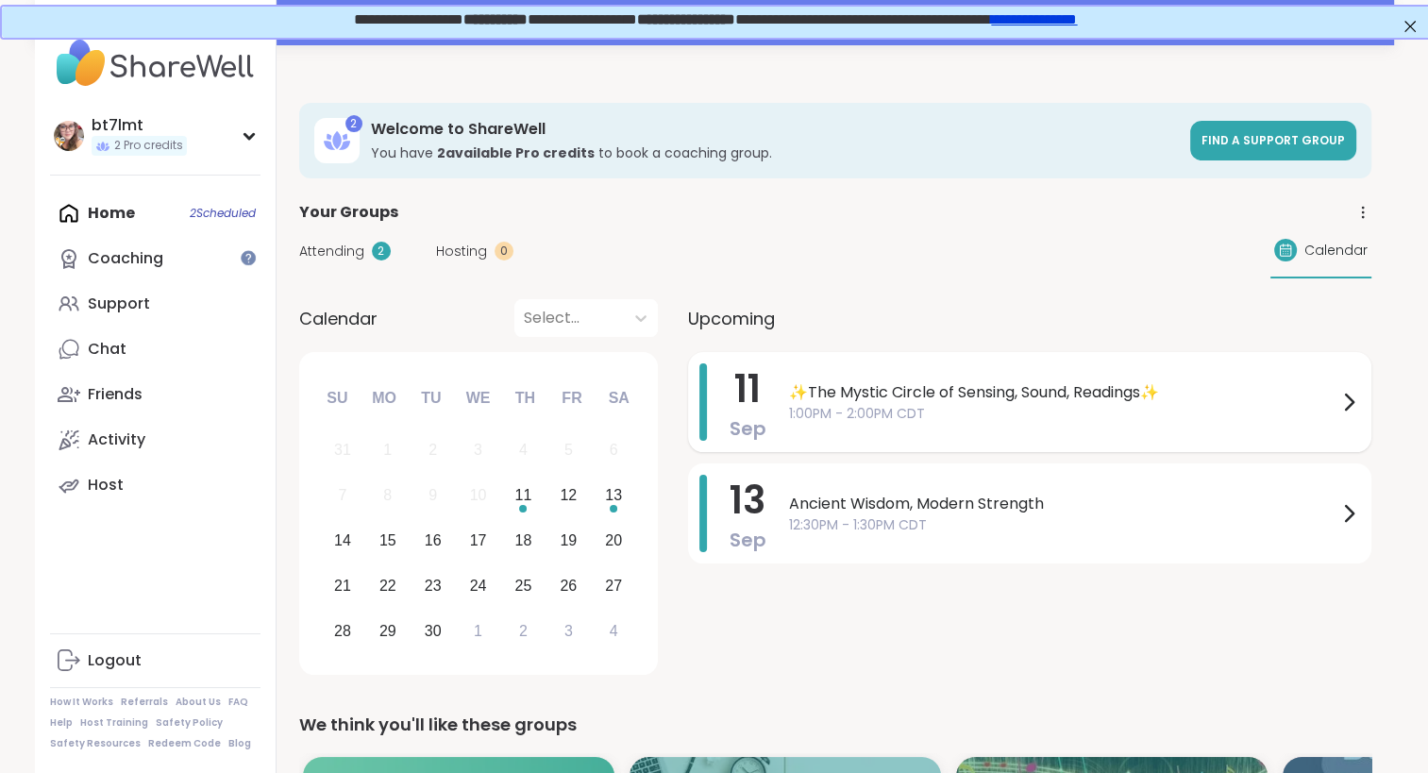
click at [1218, 396] on span "✨The Mystic Circle of Sensing, Sound, Readings✨" at bounding box center [1063, 392] width 548 height 23
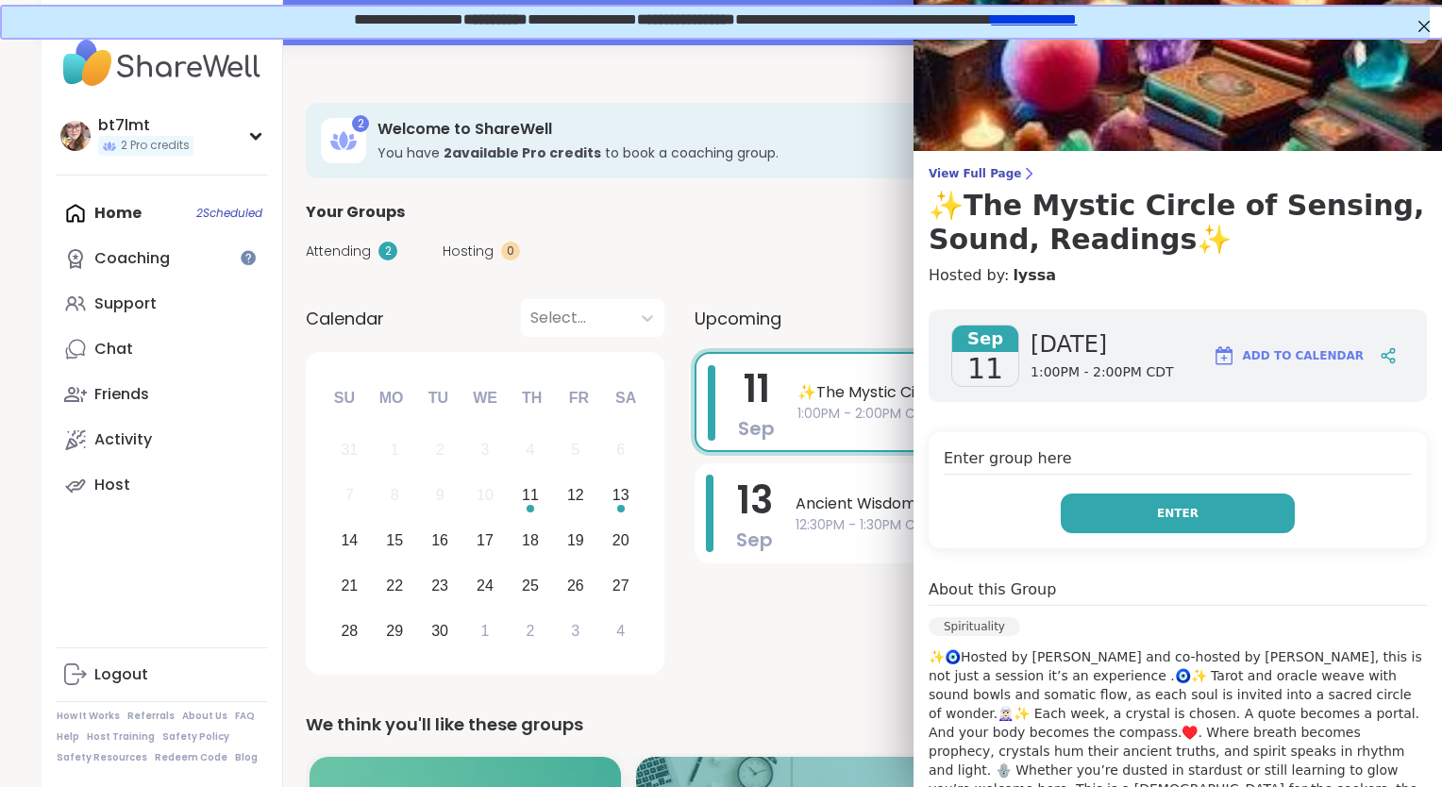
click at [1187, 509] on button "Enter" at bounding box center [1178, 513] width 234 height 40
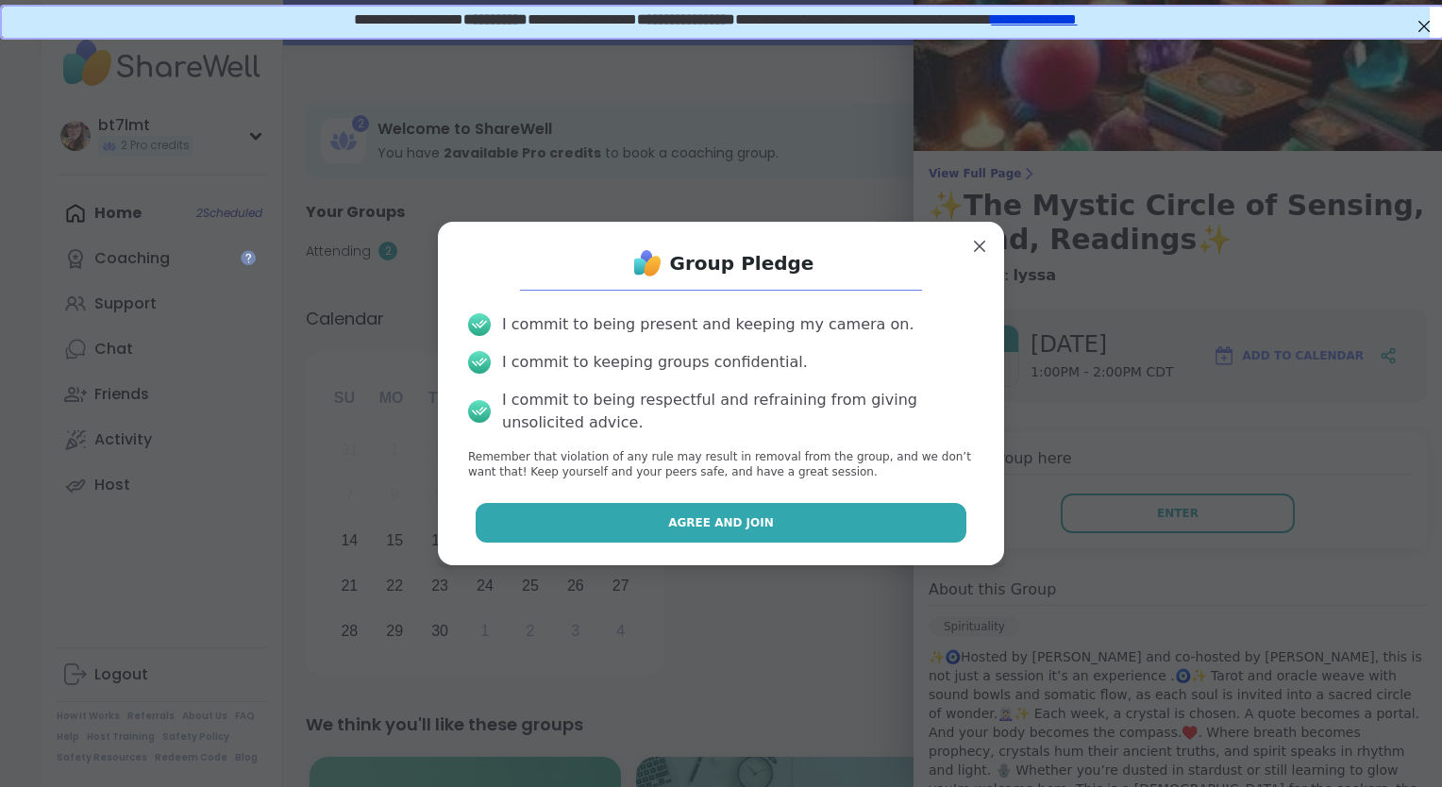
click at [916, 529] on button "Agree and Join" at bounding box center [722, 523] width 492 height 40
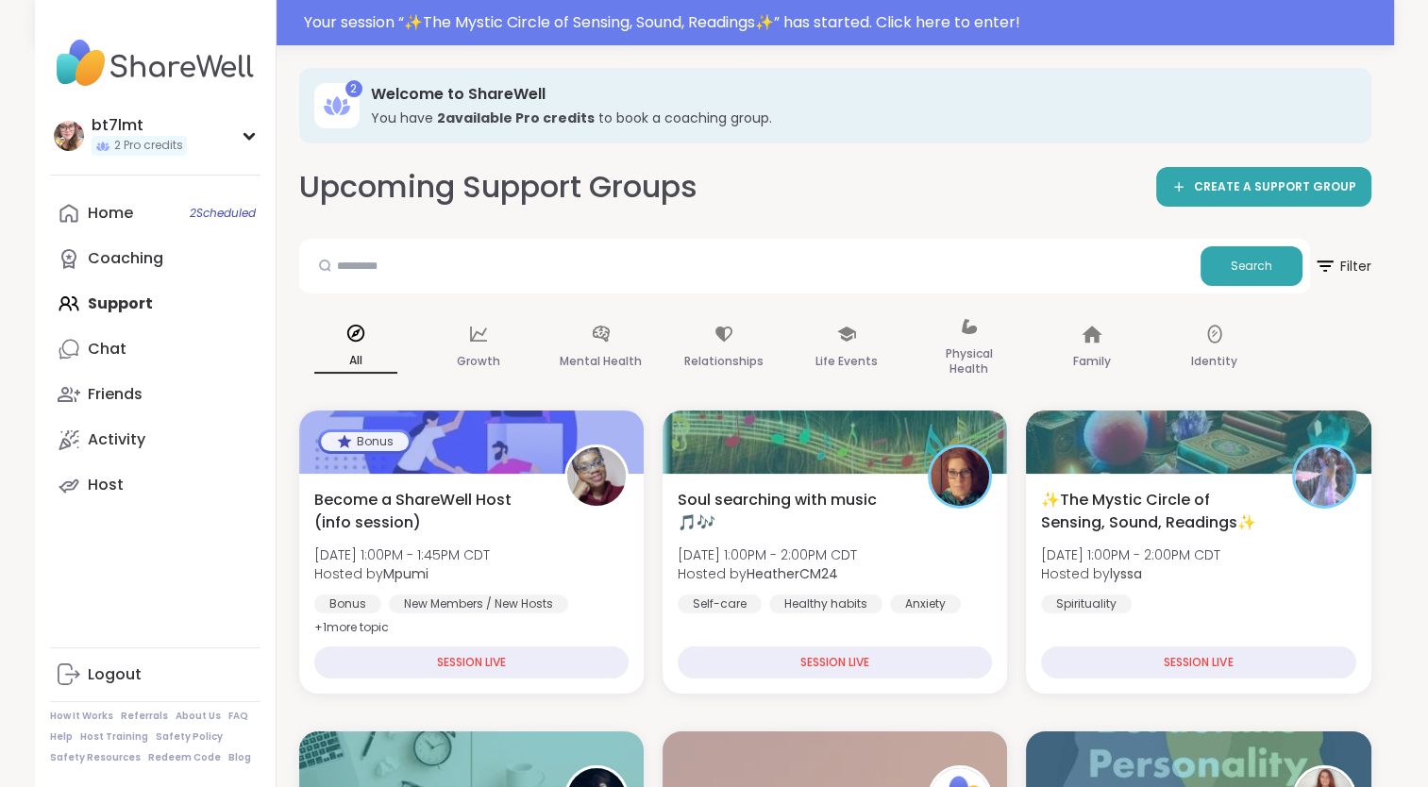
click at [200, 304] on div "Home 2 Scheduled Coaching Support Chat Friends Activity Host" at bounding box center [155, 349] width 210 height 317
click at [190, 212] on span "2 Scheduled" at bounding box center [223, 213] width 66 height 15
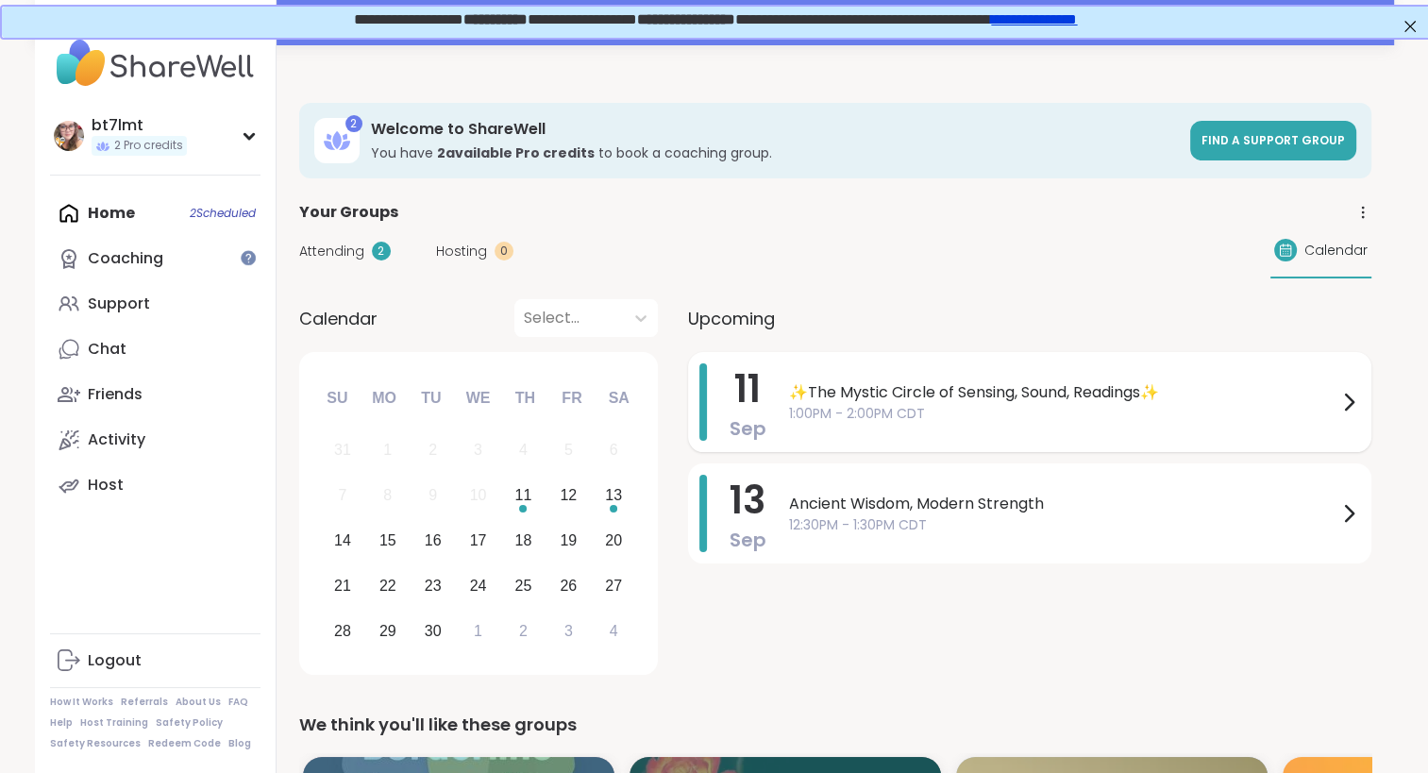
click at [1062, 399] on span "✨The Mystic Circle of Sensing, Sound, Readings✨" at bounding box center [1063, 392] width 548 height 23
